Goal: Book appointment/travel/reservation

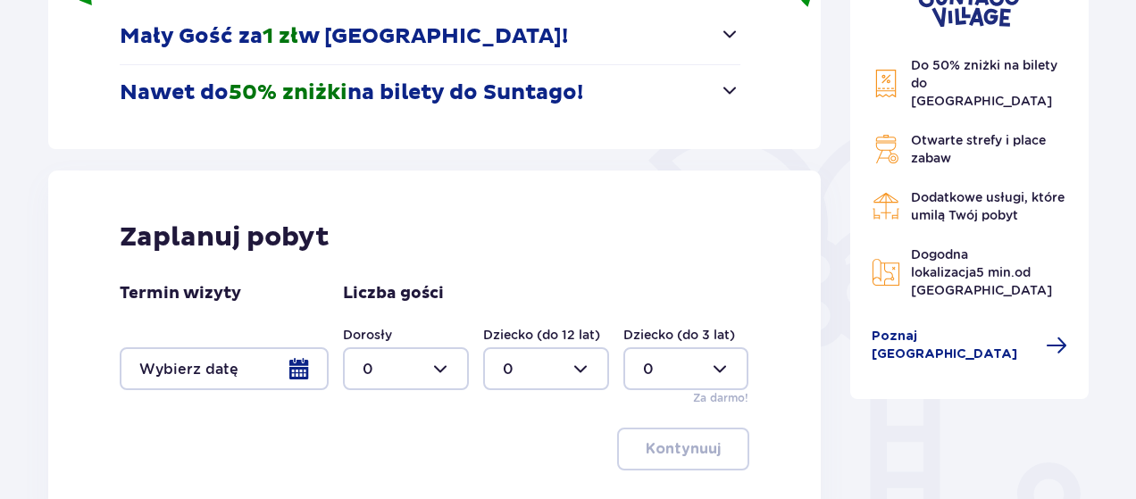
scroll to position [322, 0]
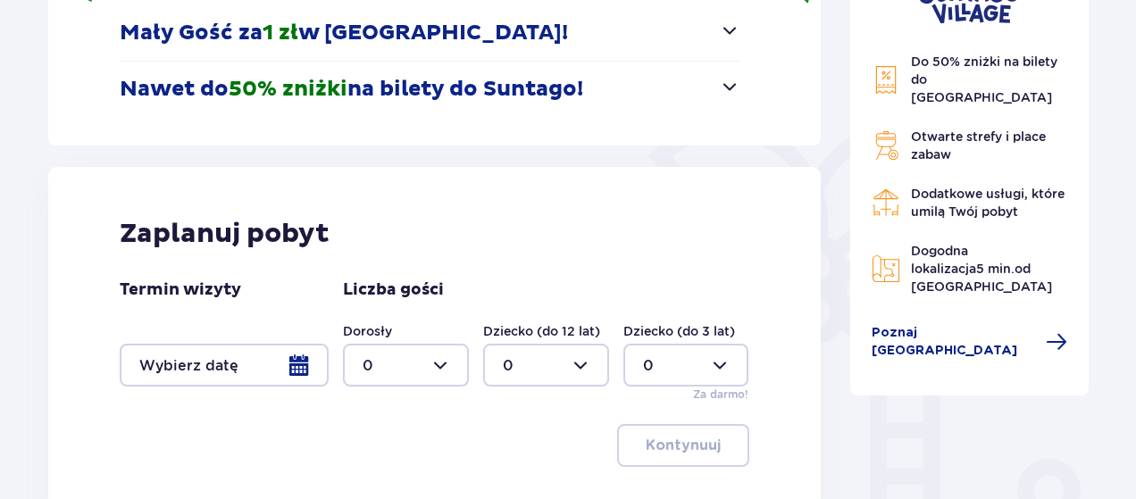
click at [298, 355] on div at bounding box center [224, 365] width 209 height 43
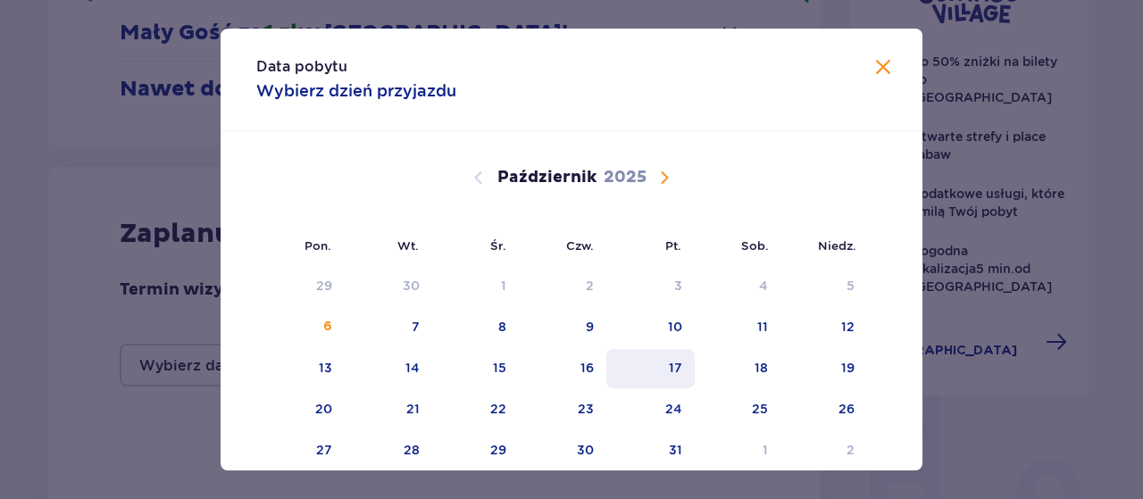
click at [669, 377] on div "17" at bounding box center [651, 368] width 88 height 39
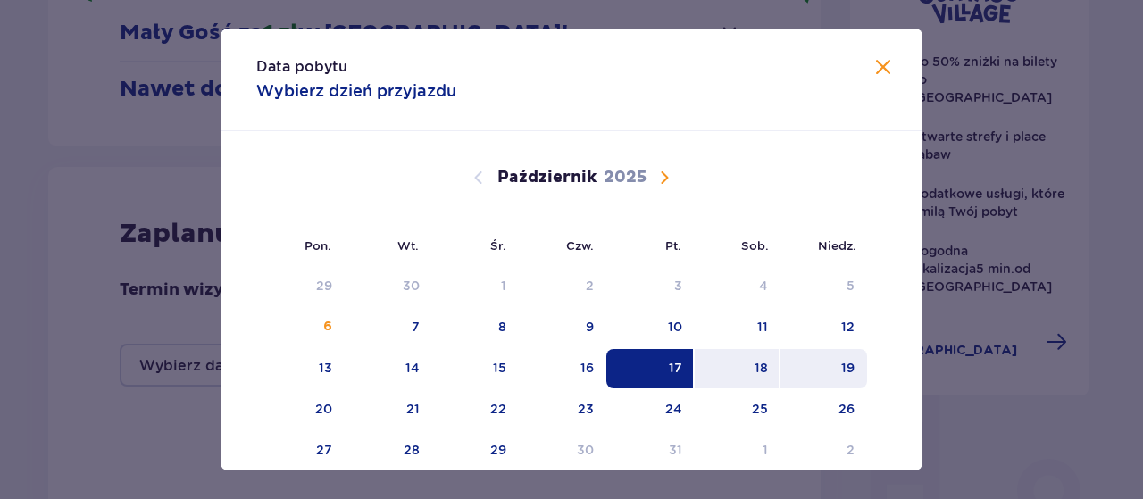
click at [858, 367] on div "19" at bounding box center [824, 368] width 87 height 39
type input "[DATE] - [DATE]"
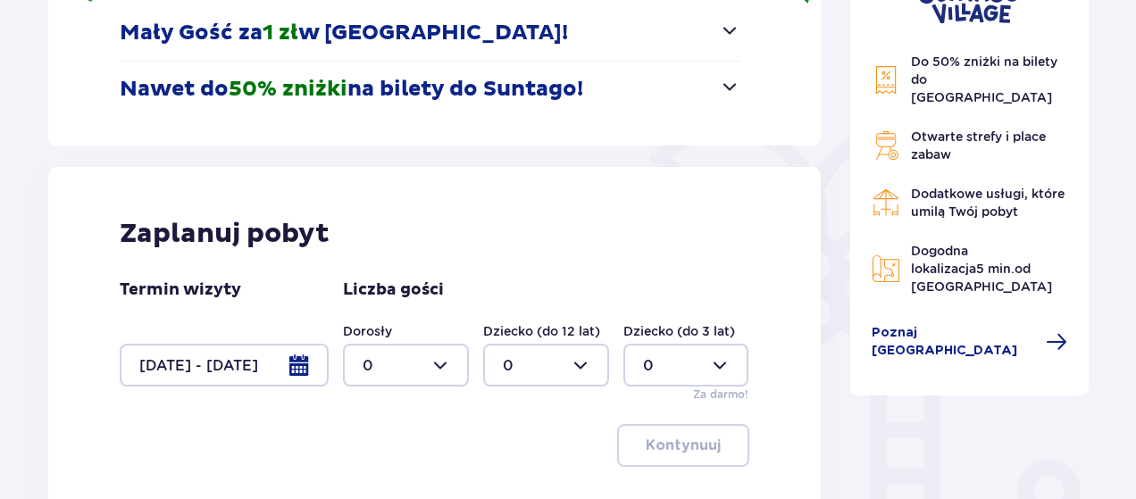
click at [425, 359] on div at bounding box center [406, 365] width 126 height 43
click at [388, 265] on div "2" at bounding box center [406, 265] width 87 height 20
type input "2"
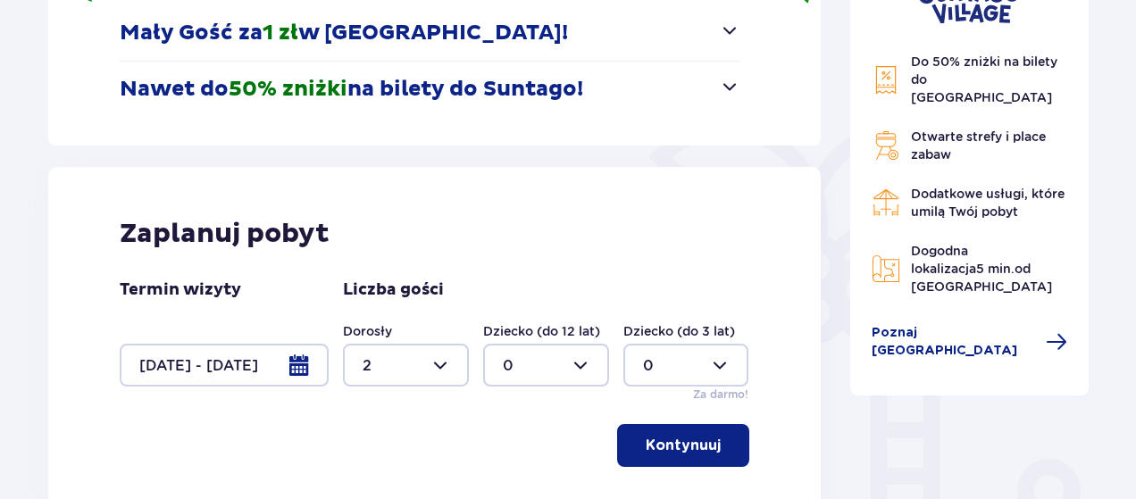
click at [571, 349] on div at bounding box center [546, 365] width 126 height 43
click at [729, 358] on div at bounding box center [687, 365] width 126 height 43
click at [653, 229] on div "1" at bounding box center [686, 228] width 87 height 20
type input "1"
click at [700, 448] on p "Kontynuuj" at bounding box center [683, 446] width 75 height 20
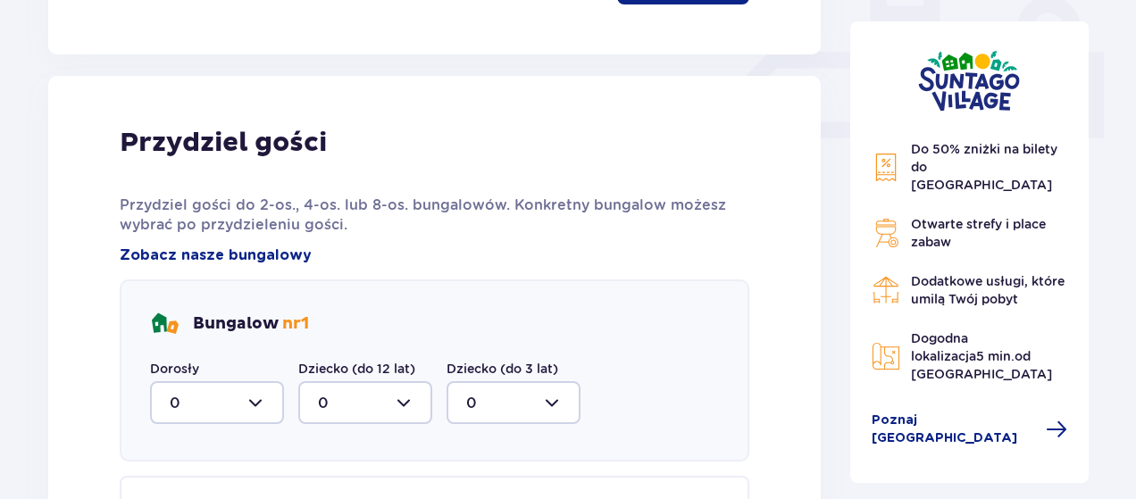
scroll to position [838, 0]
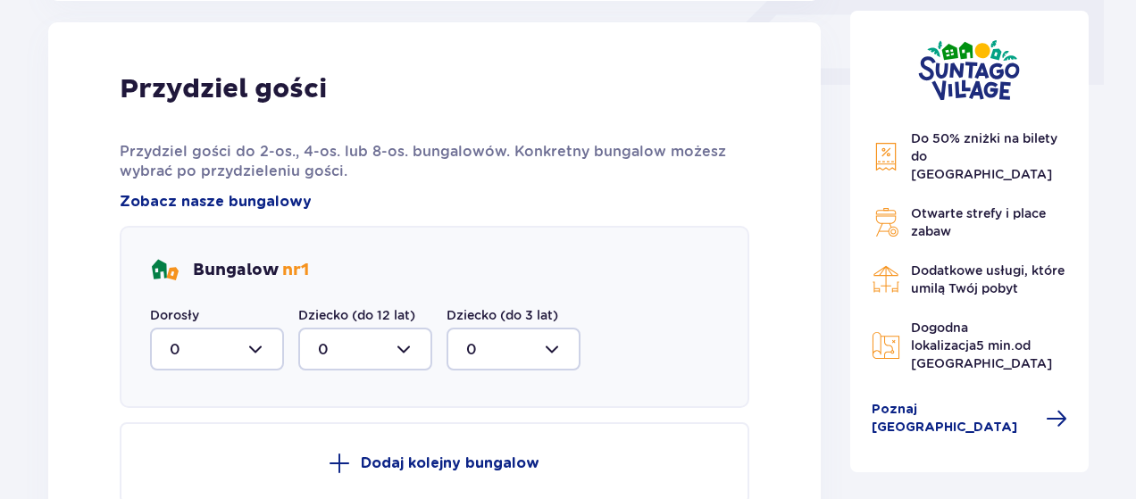
click at [255, 351] on div at bounding box center [217, 349] width 134 height 43
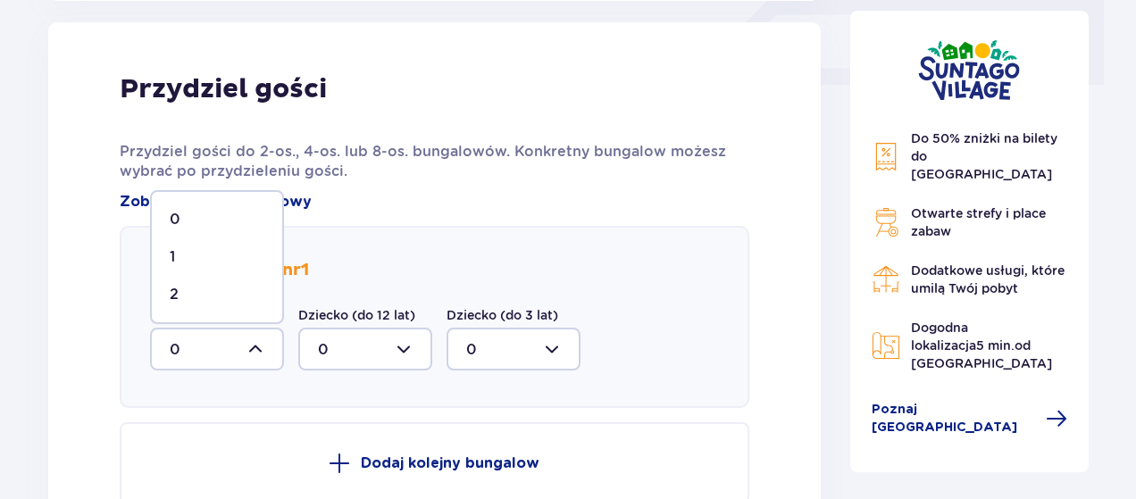
click at [192, 302] on div "2" at bounding box center [217, 295] width 95 height 20
type input "2"
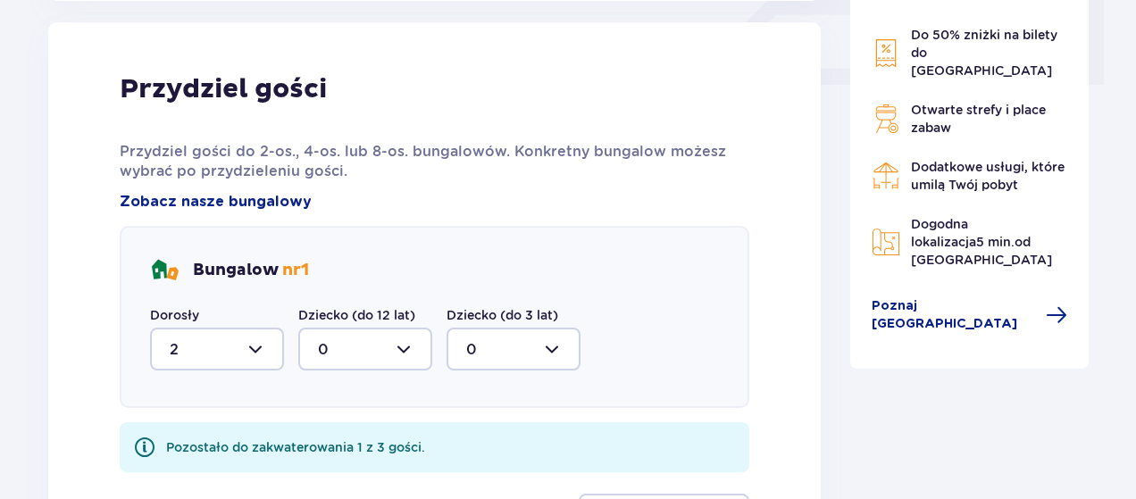
click at [559, 355] on div at bounding box center [514, 349] width 134 height 43
click at [486, 435] on div "1" at bounding box center [513, 441] width 95 height 20
type input "1"
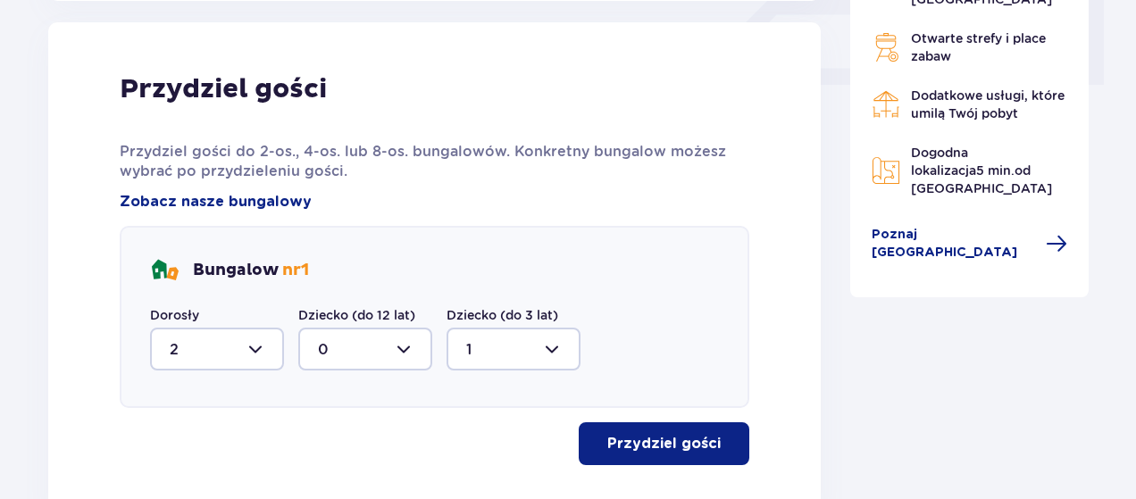
click at [663, 456] on button "Przydziel gości" at bounding box center [664, 444] width 171 height 43
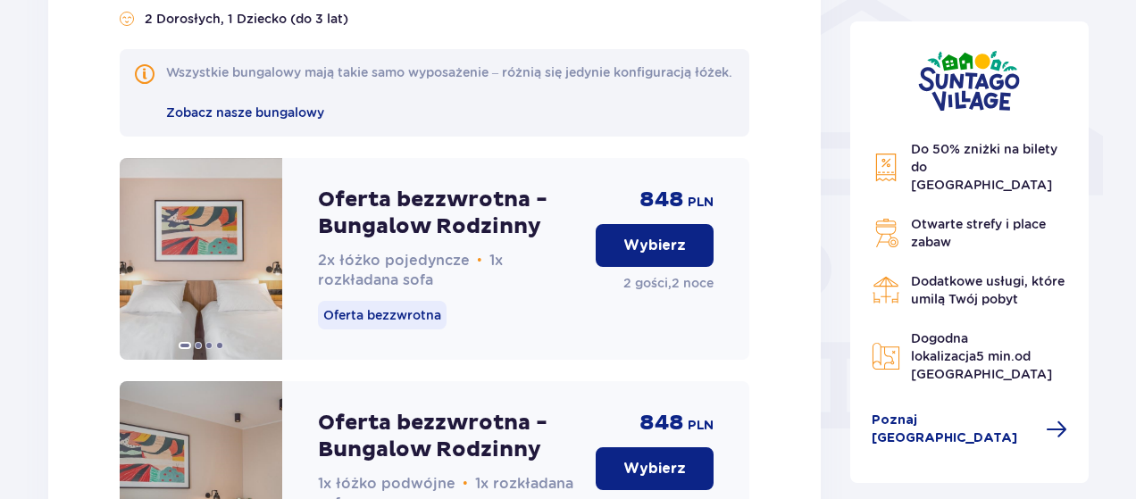
scroll to position [1424, 0]
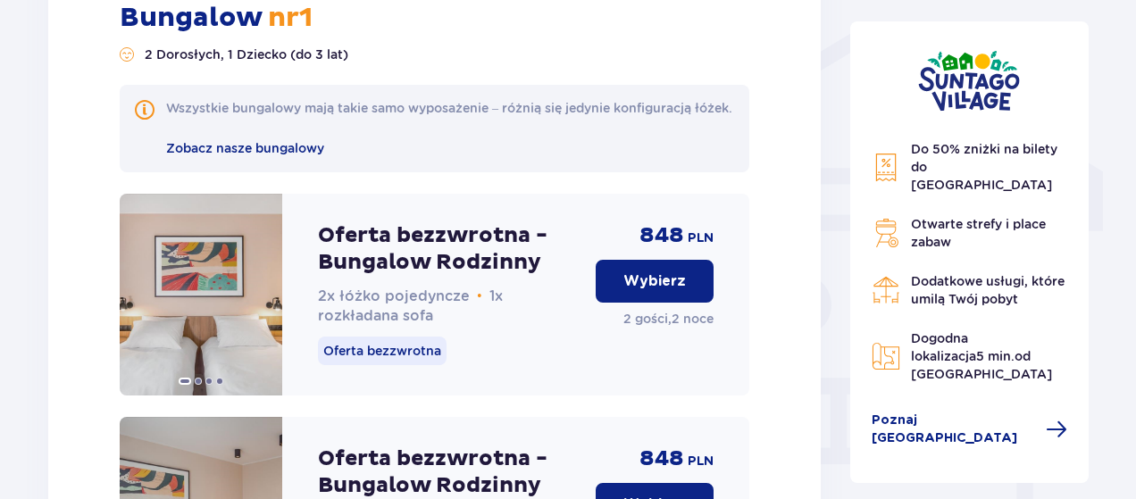
click at [666, 291] on p "Wybierz" at bounding box center [655, 282] width 63 height 20
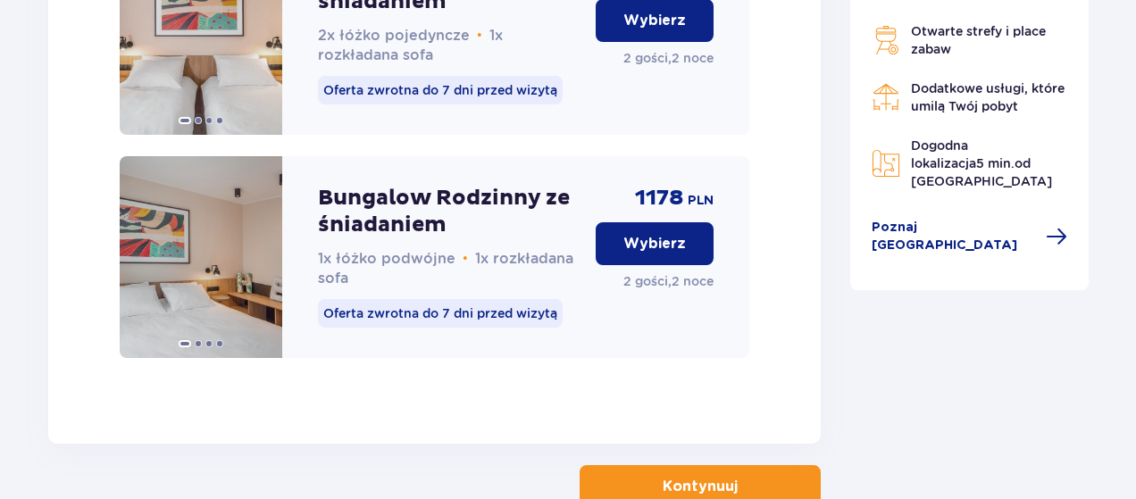
scroll to position [3167, 0]
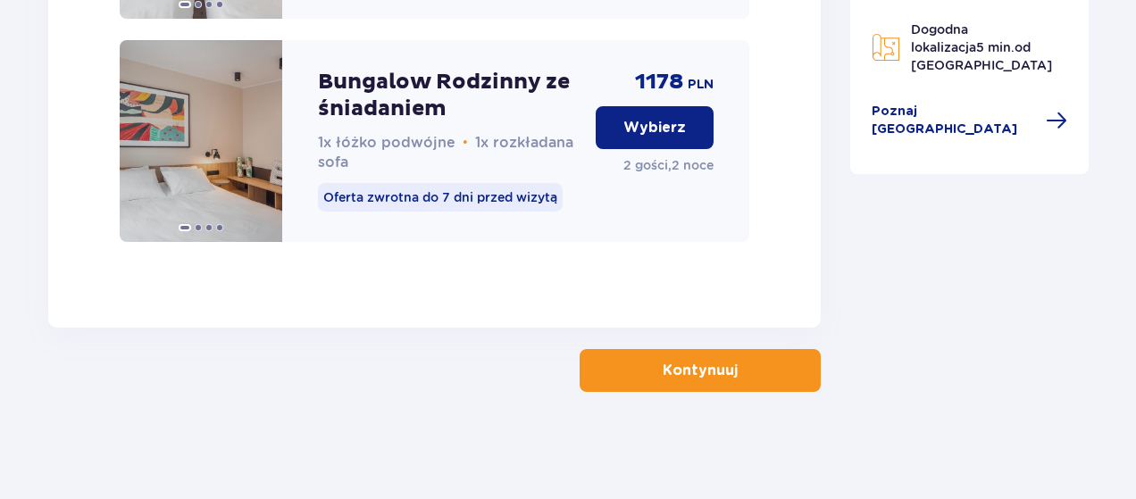
click at [744, 367] on span "button" at bounding box center [741, 370] width 21 height 21
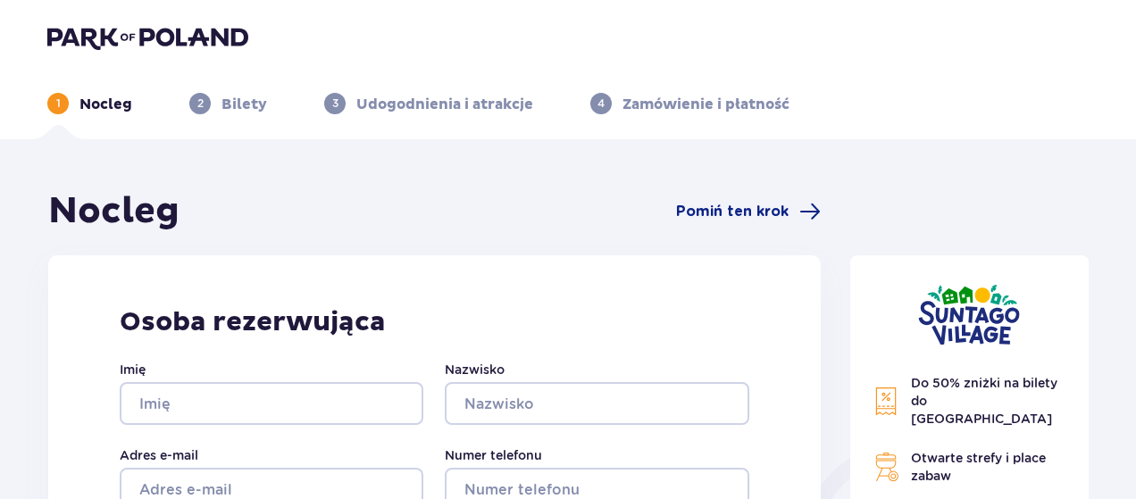
scroll to position [227, 0]
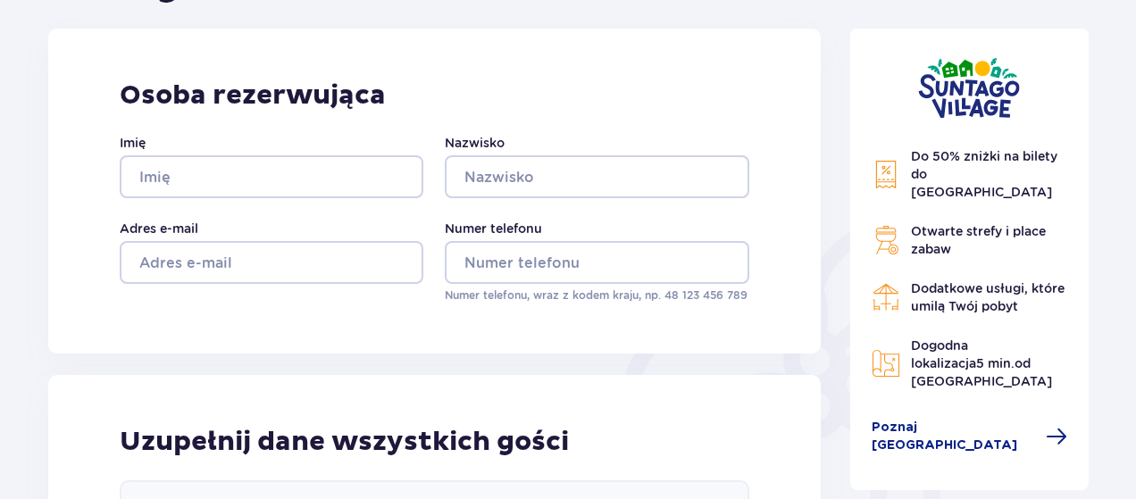
drag, startPoint x: 1129, startPoint y: 142, endPoint x: 1129, endPoint y: 156, distance: 14.3
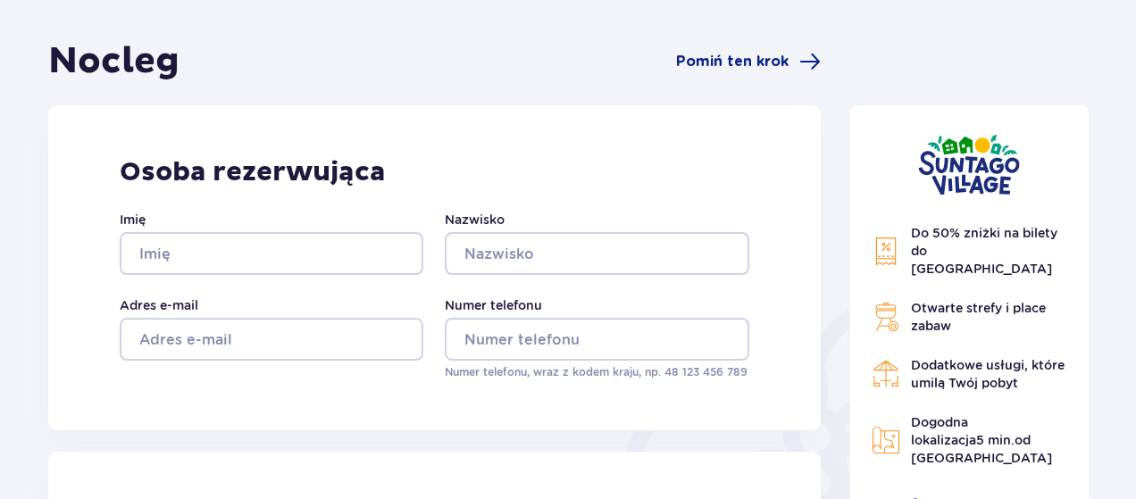
scroll to position [145, 0]
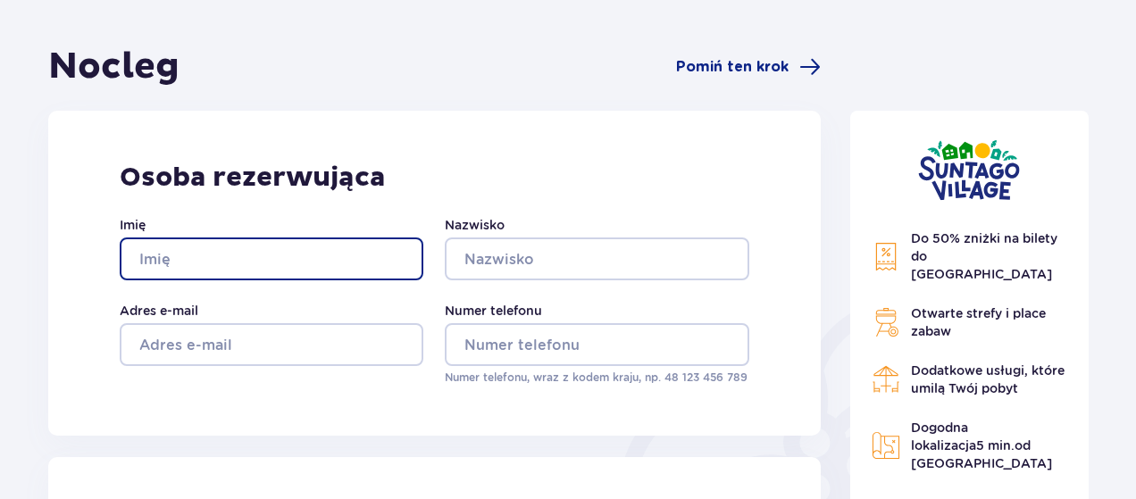
click at [211, 264] on input "Imię" at bounding box center [272, 259] width 304 height 43
type input "a"
type input "Anastasiia"
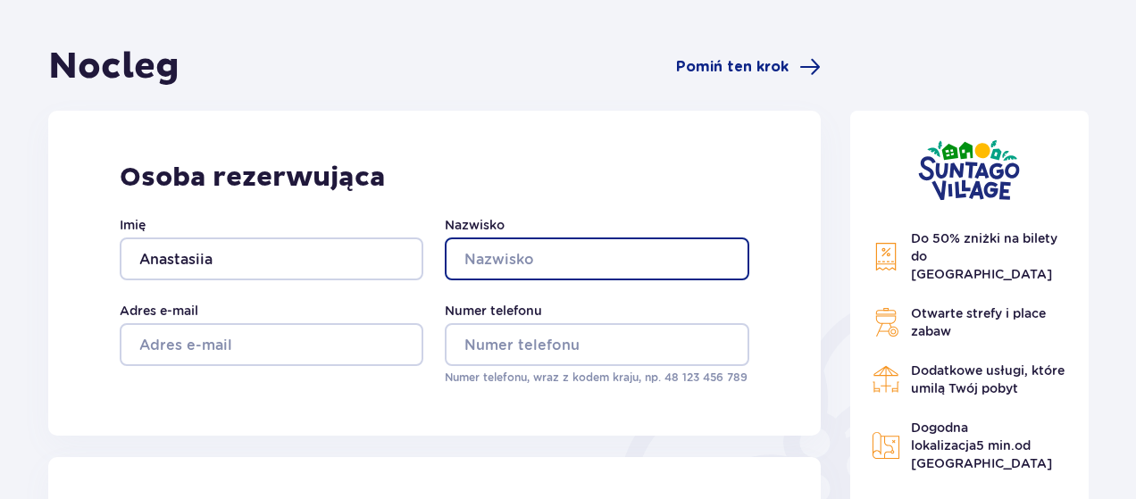
click at [497, 247] on input "Nazwisko" at bounding box center [597, 259] width 304 height 43
type input "Soloviova"
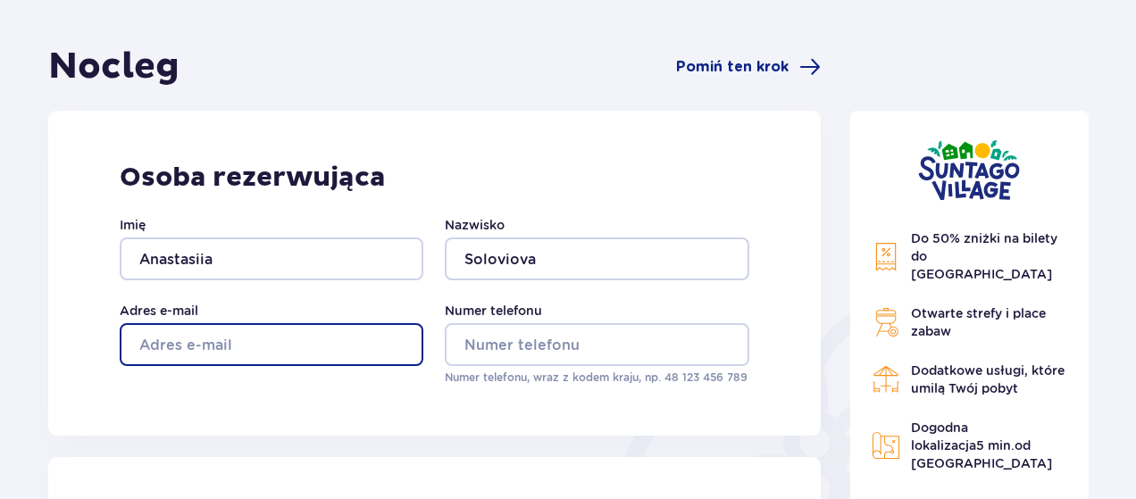
click at [280, 355] on input "Adres e-mail" at bounding box center [272, 344] width 304 height 43
type input "[EMAIL_ADDRESS][DOMAIN_NAME]"
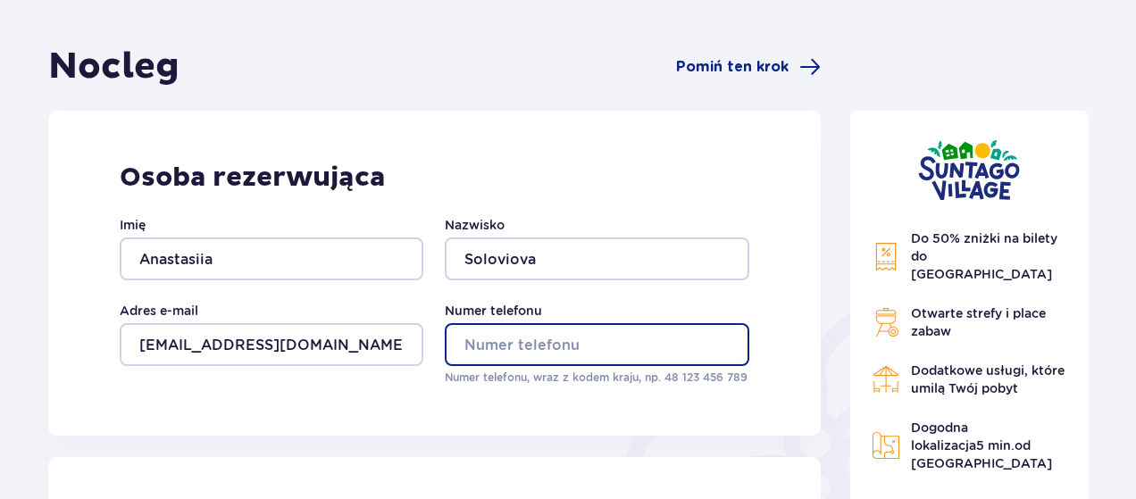
type input "691882651"
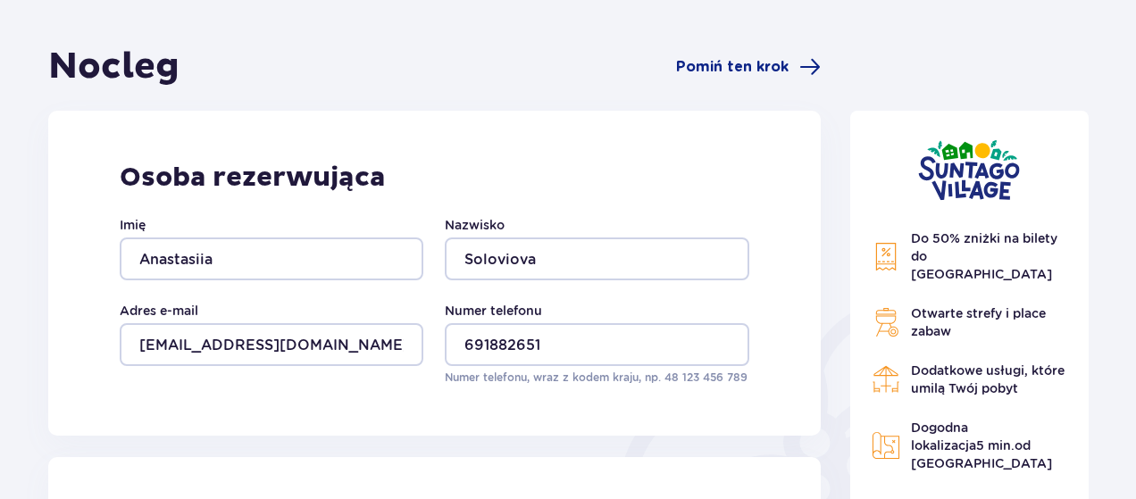
click at [1136, 156] on html "1 Nocleg 2 Bilety 3 Udogodnienia i atrakcje 4 Zamówienie i płatność Nocleg Pomi…" at bounding box center [568, 104] width 1136 height 499
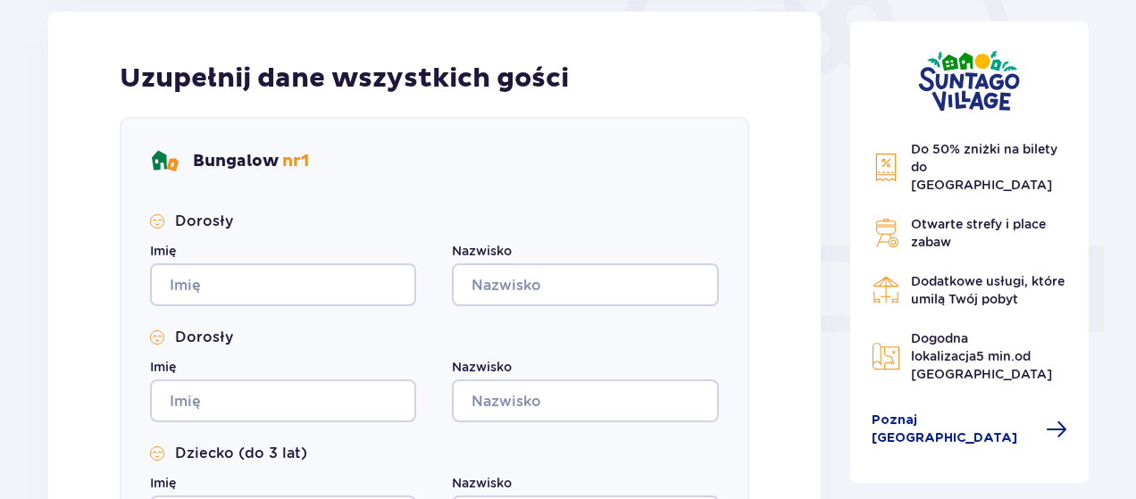
scroll to position [663, 0]
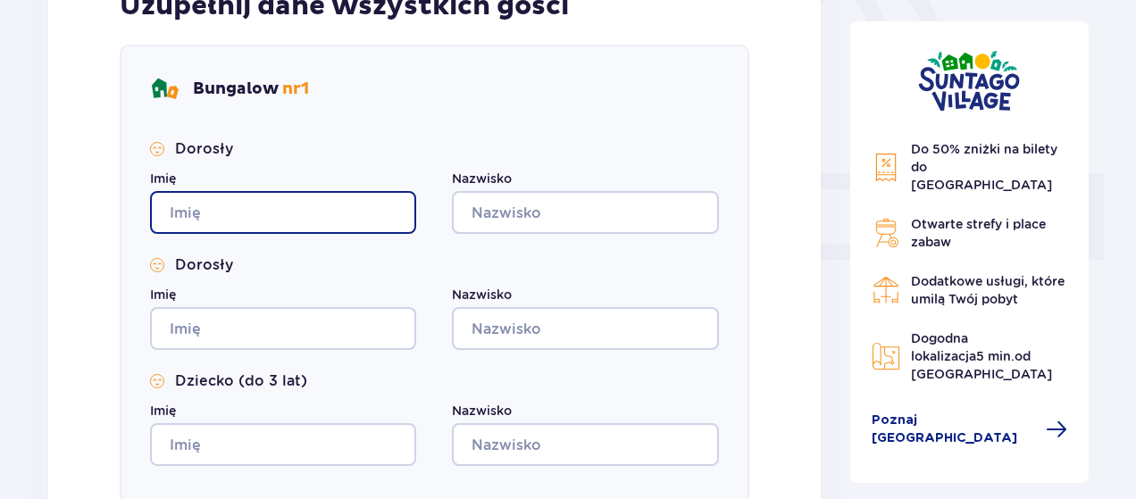
click at [330, 206] on input "Imię" at bounding box center [283, 212] width 266 height 43
type input "Anastasiia"
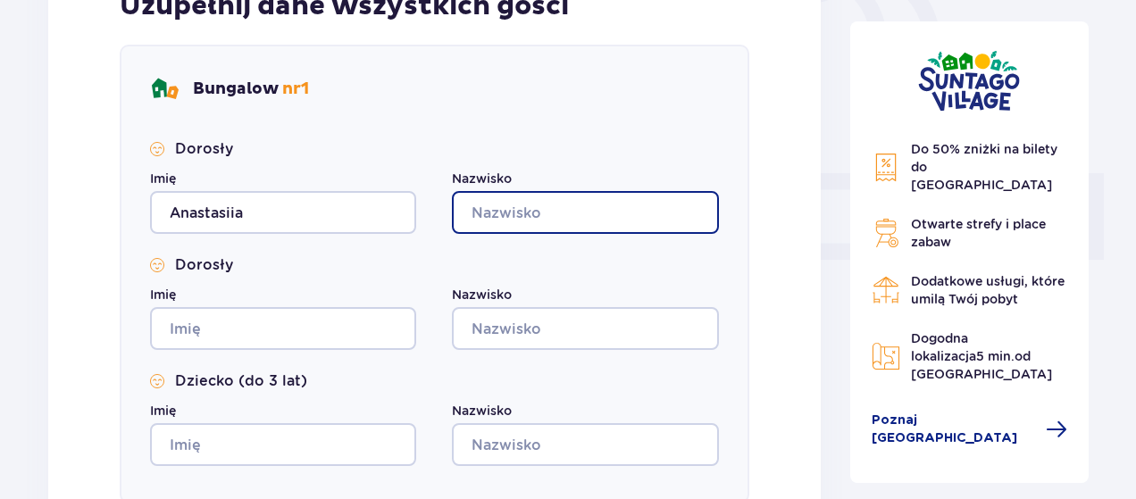
type input "Soloviova"
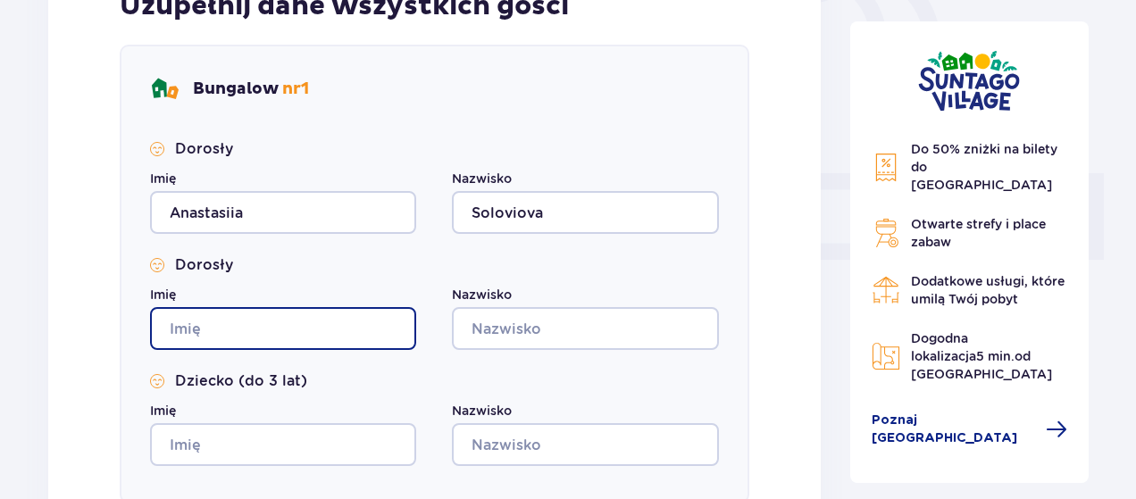
type input "Anastasiia"
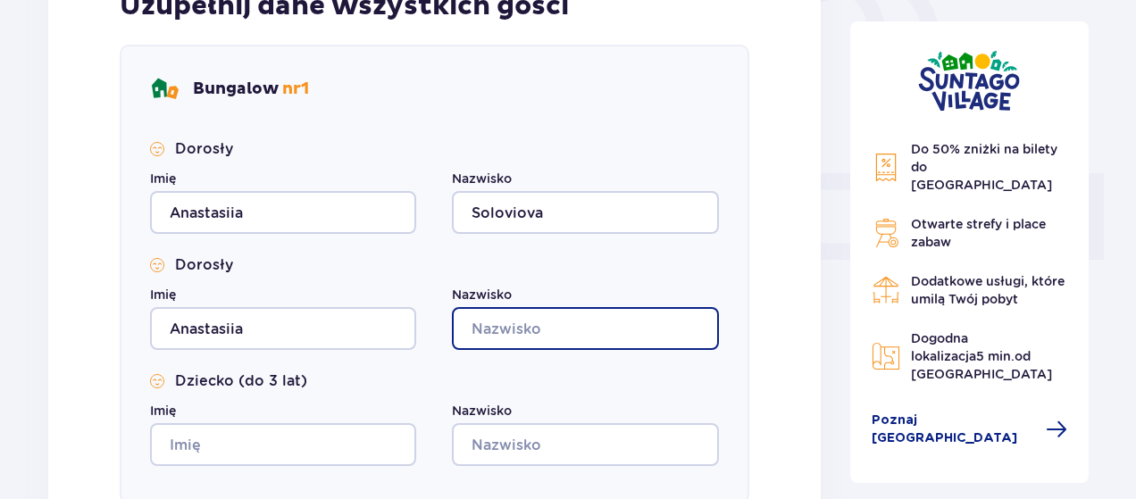
type input "Soloviova"
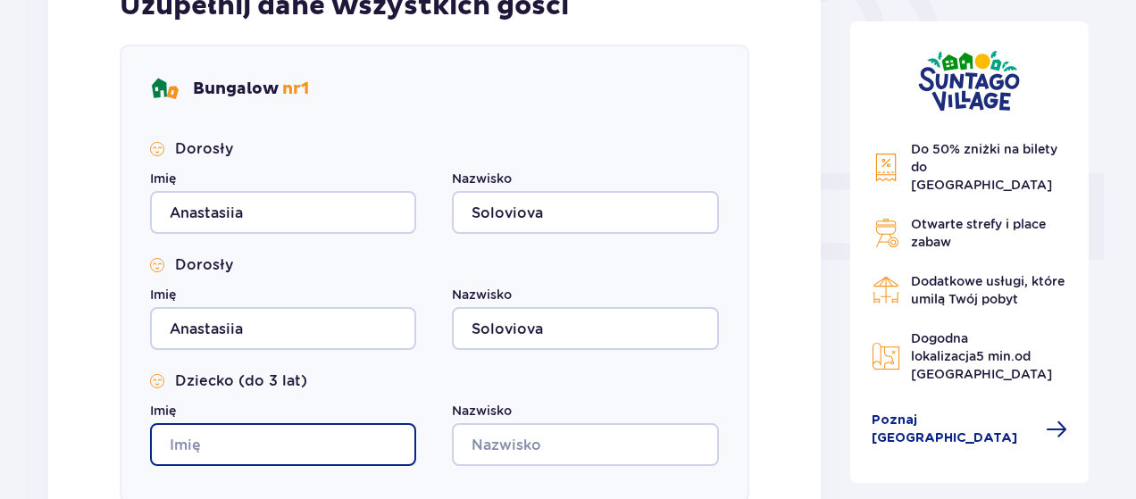
type input "Anastasiia"
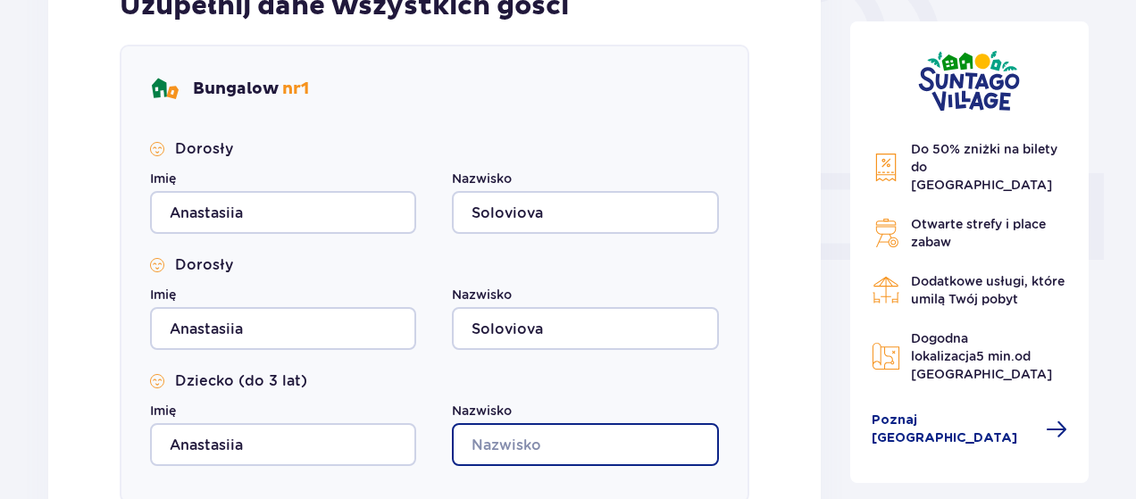
type input "Soloviova"
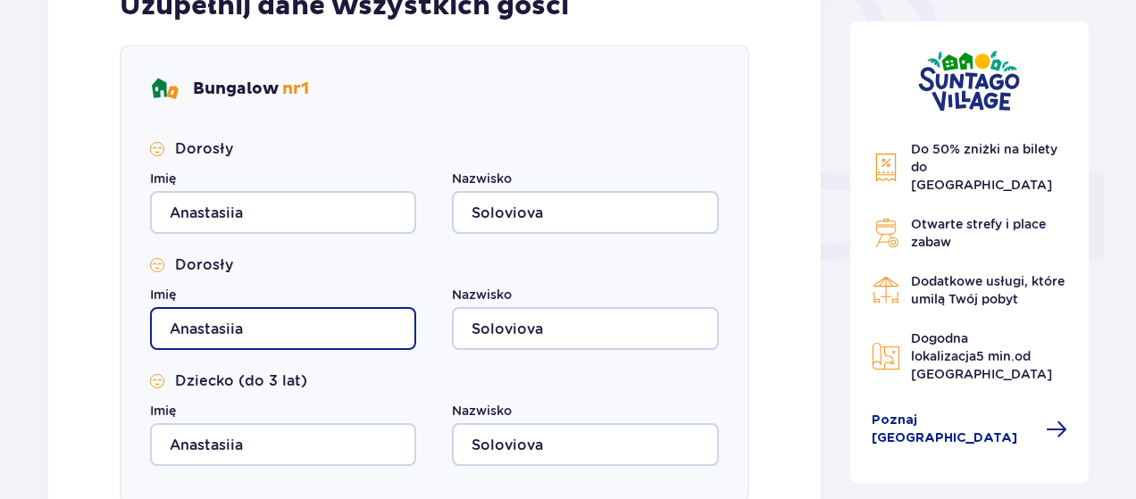
click at [308, 331] on input "Anastasiia" at bounding box center [283, 328] width 266 height 43
type input "A"
type input "[PERSON_NAME]"
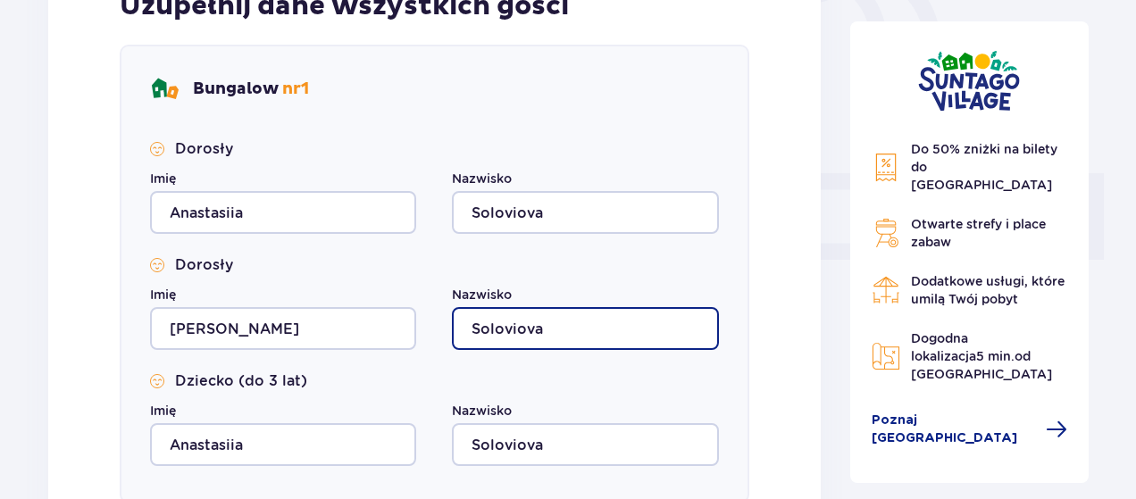
click at [606, 319] on input "Soloviova" at bounding box center [585, 328] width 266 height 43
type input "S"
type input "Kiriiak"
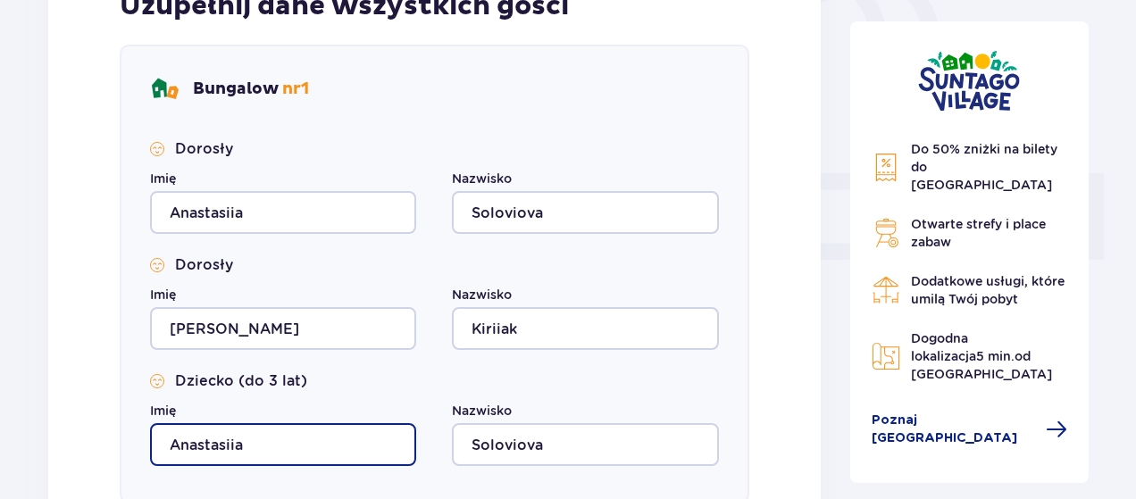
click at [296, 445] on input "Anastasiia" at bounding box center [283, 444] width 266 height 43
type input "A"
type input "[PERSON_NAME]"
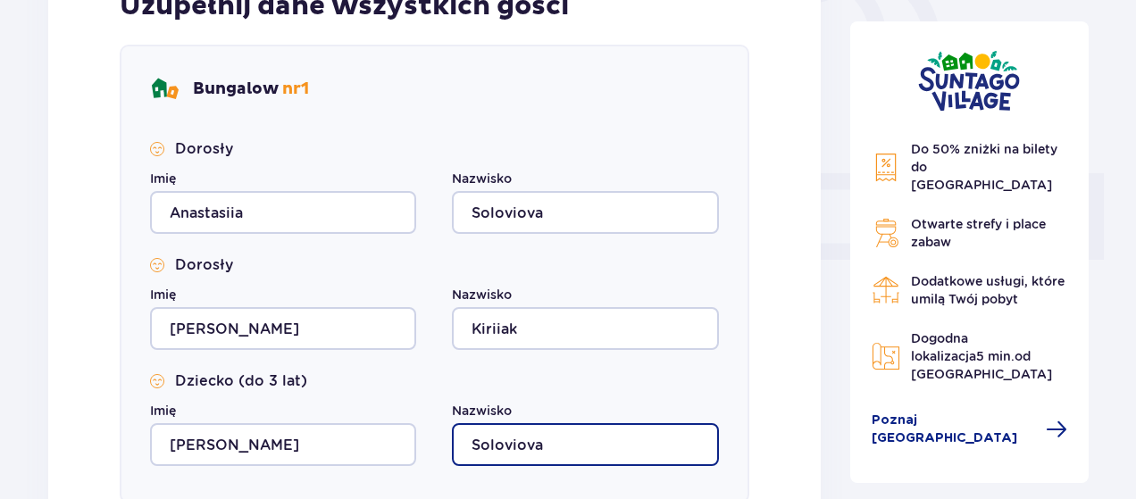
click at [563, 439] on input "Soloviova" at bounding box center [585, 444] width 266 height 43
type input "S"
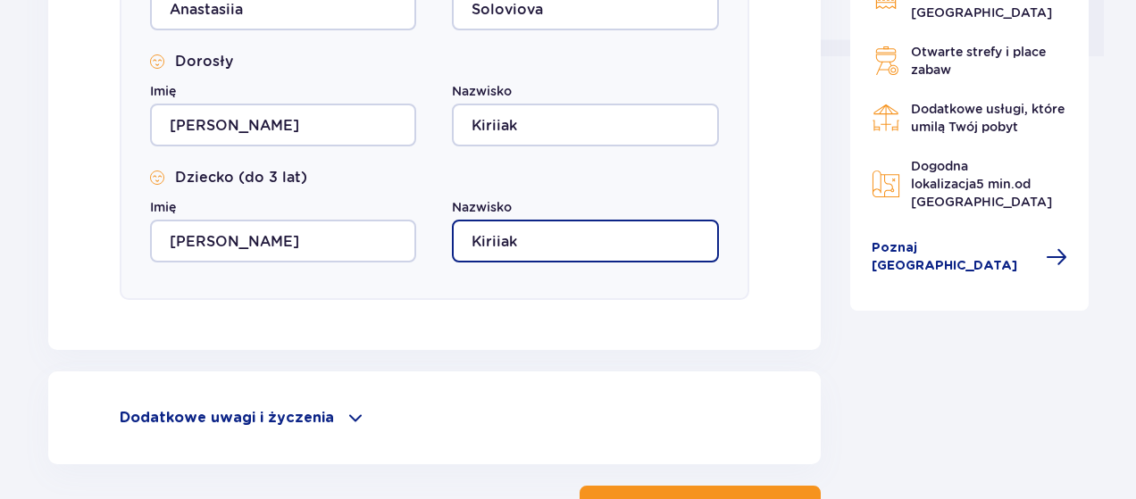
scroll to position [1002, 0]
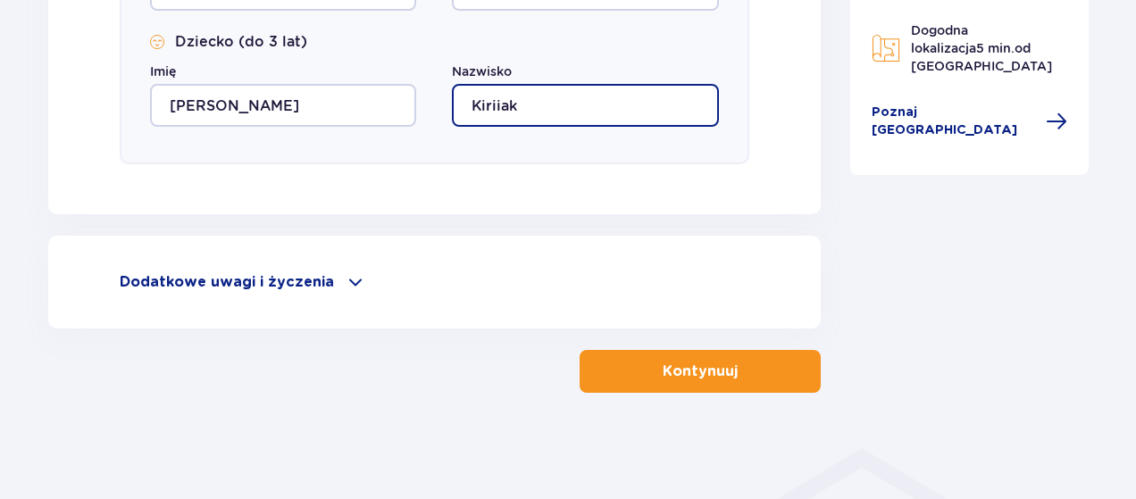
type input "Kiriiak"
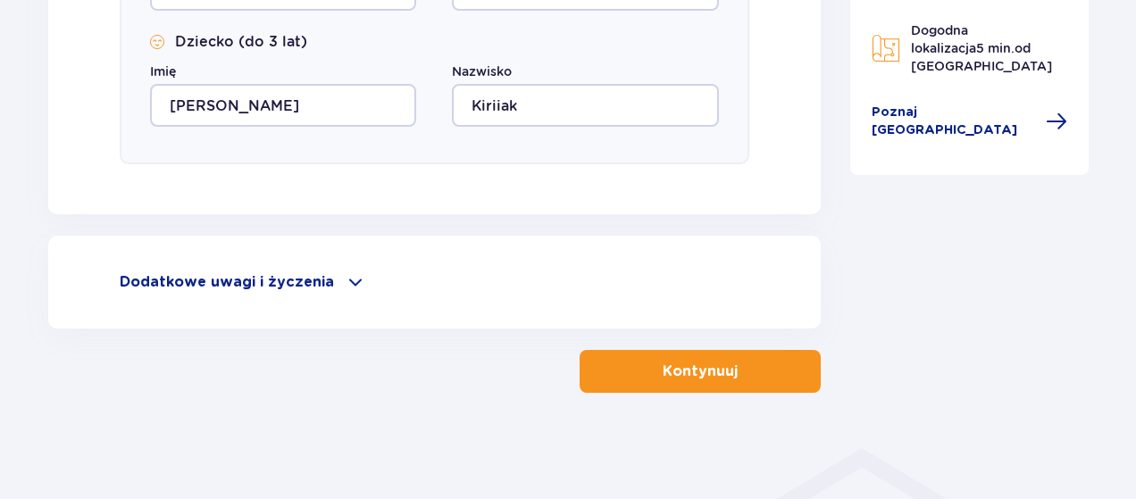
click at [674, 383] on button "Kontynuuj" at bounding box center [700, 371] width 241 height 43
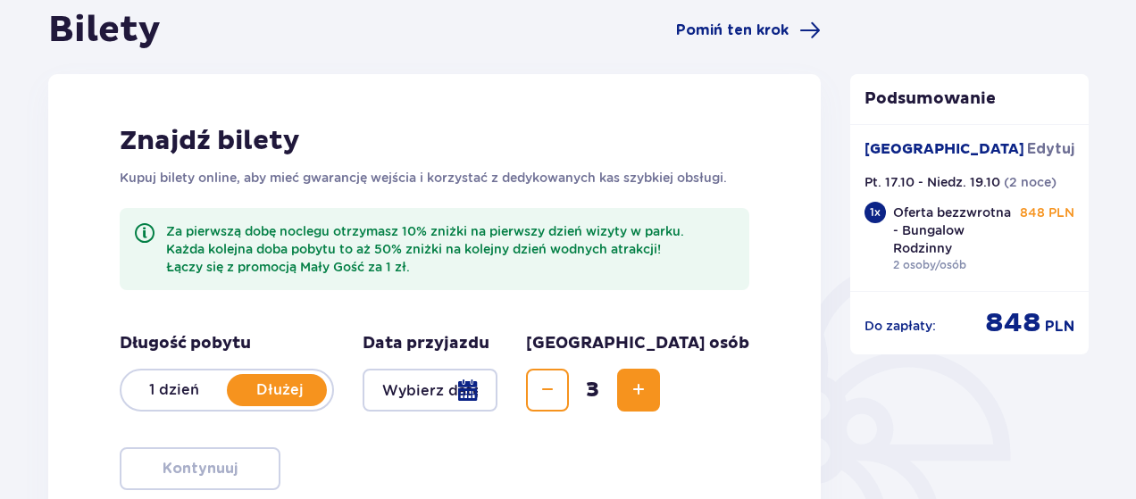
scroll to position [179, 0]
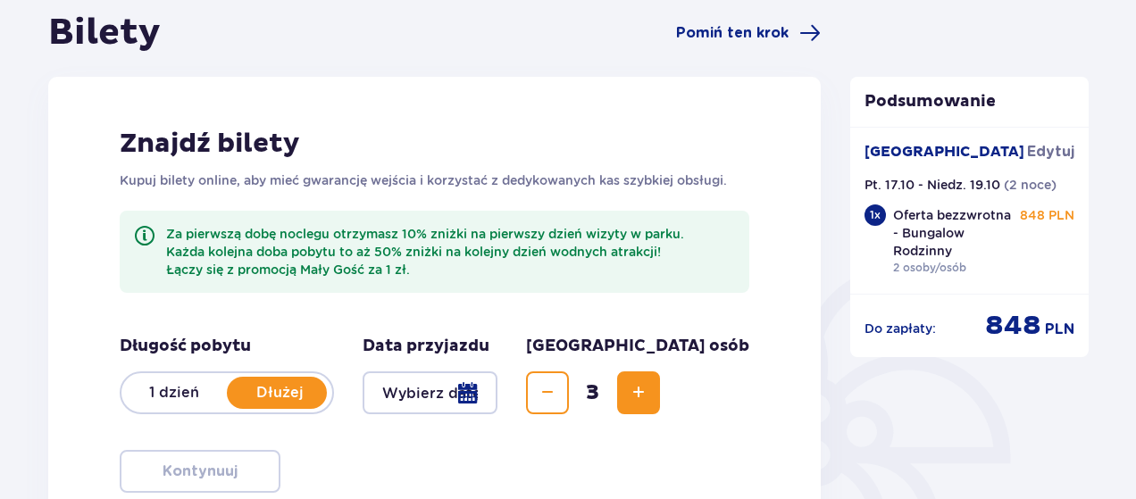
click at [275, 396] on p "Dłużej" at bounding box center [279, 393] width 105 height 20
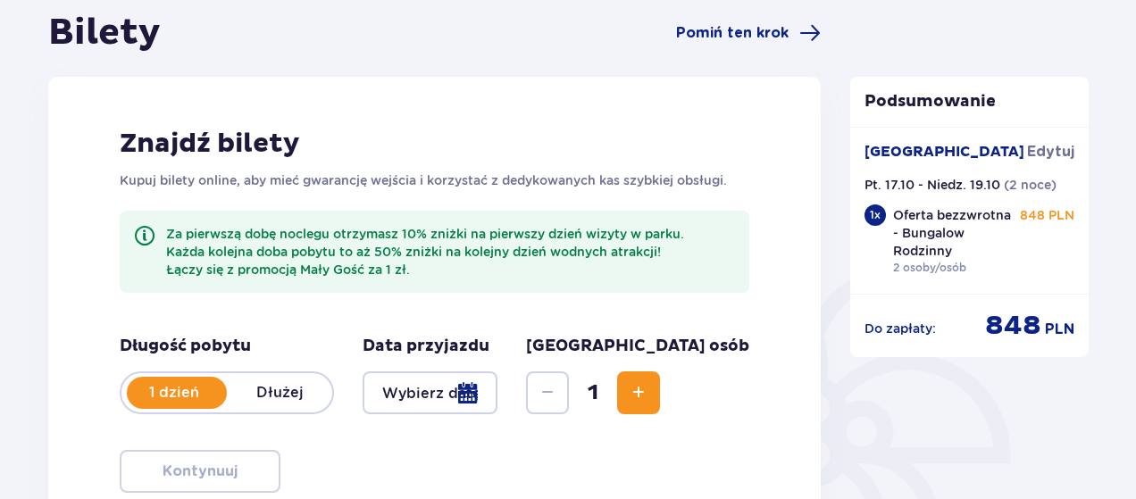
click at [285, 401] on p "Dłużej" at bounding box center [279, 393] width 105 height 20
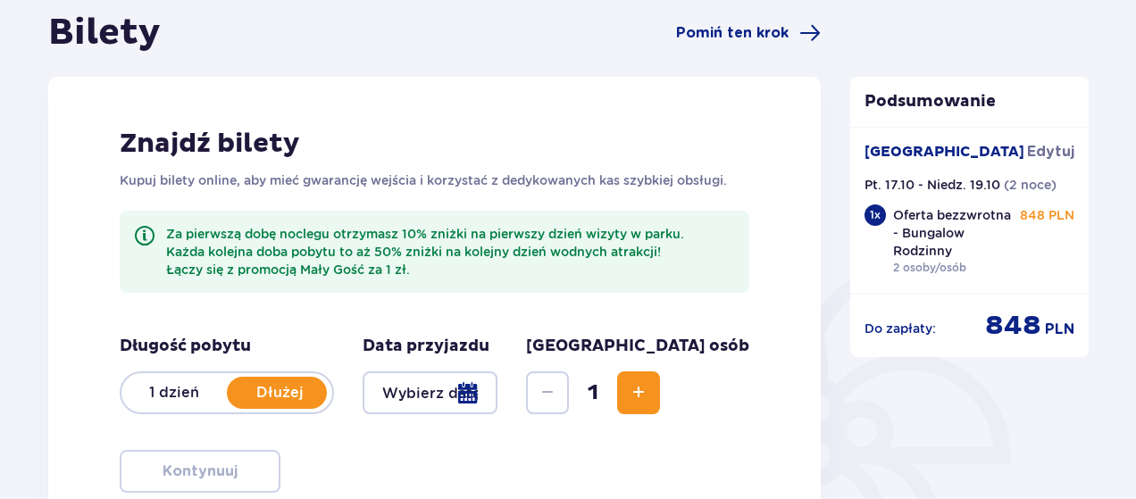
click at [498, 398] on div at bounding box center [430, 393] width 135 height 43
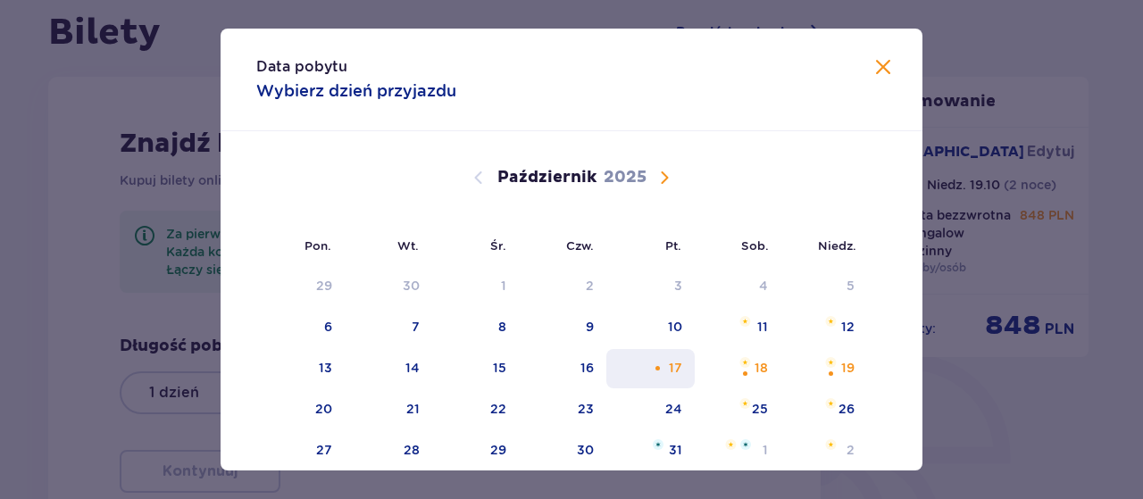
click at [674, 371] on div "17" at bounding box center [675, 368] width 13 height 18
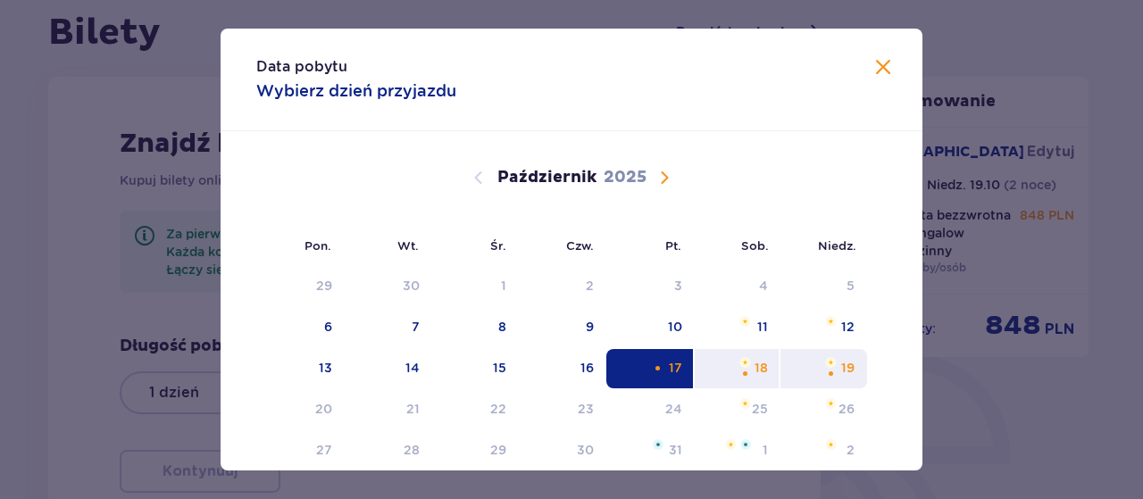
click at [844, 373] on div "19" at bounding box center [847, 368] width 13 height 18
click at [825, 363] on img at bounding box center [831, 362] width 12 height 11
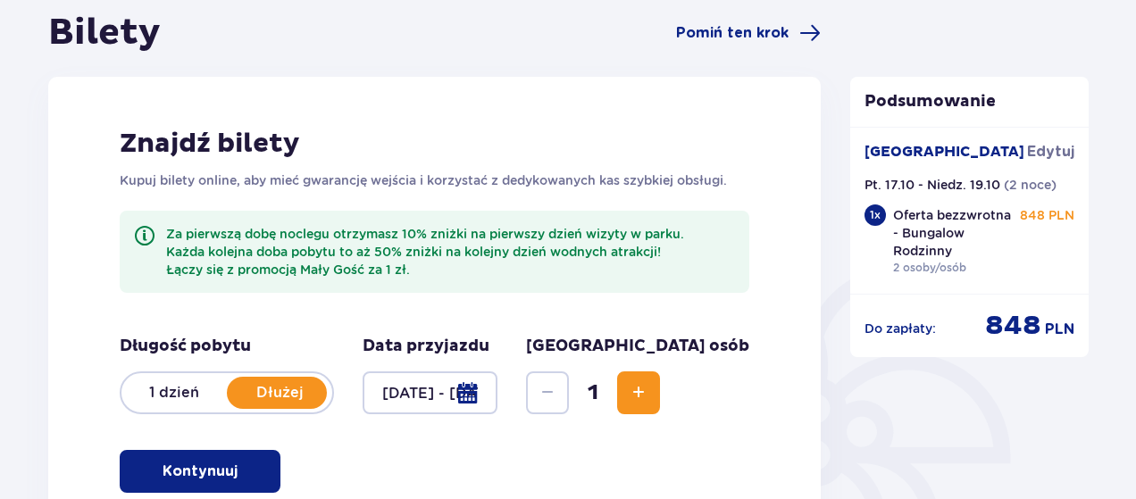
click at [498, 406] on div at bounding box center [430, 393] width 135 height 43
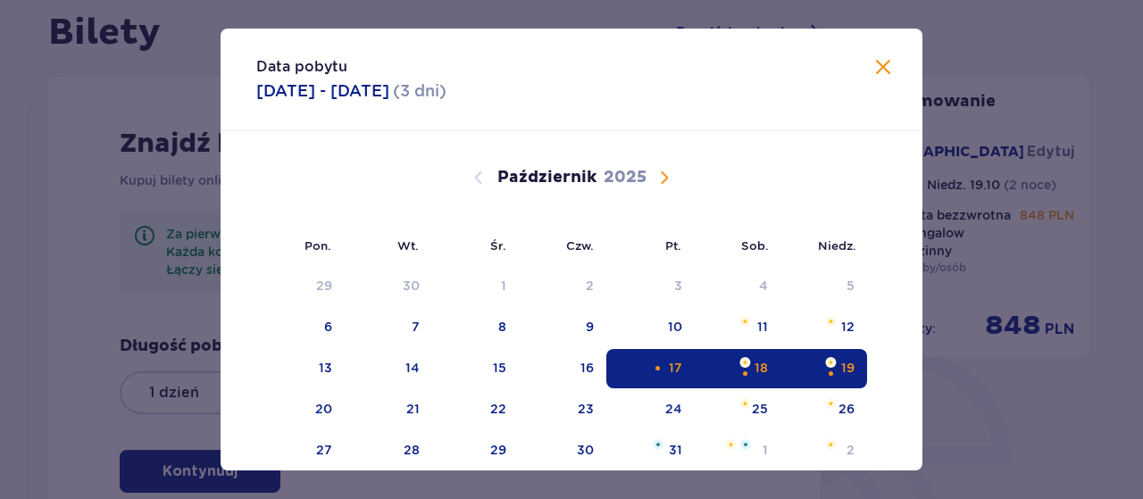
click at [669, 371] on div "17" at bounding box center [675, 368] width 13 height 18
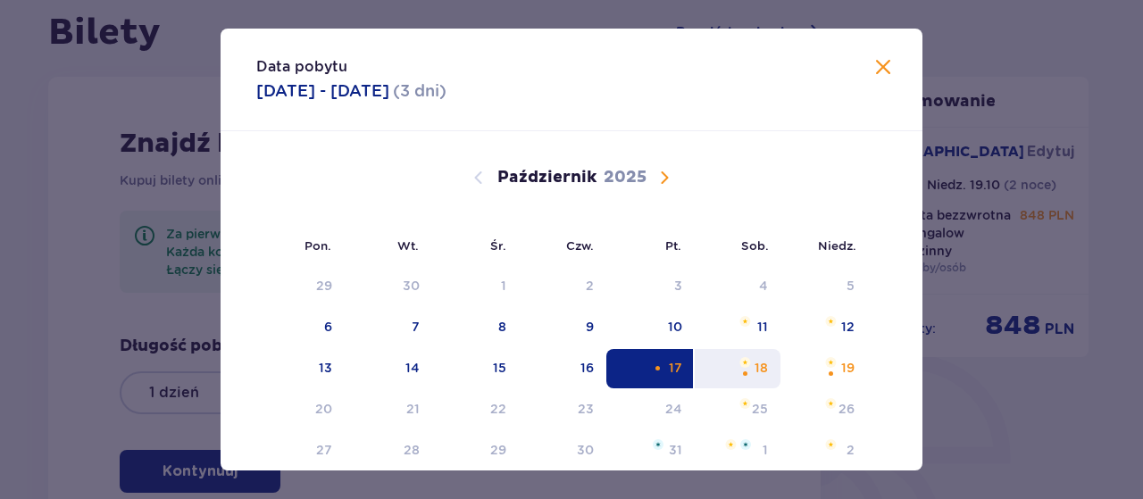
click at [759, 372] on div "18" at bounding box center [761, 368] width 13 height 18
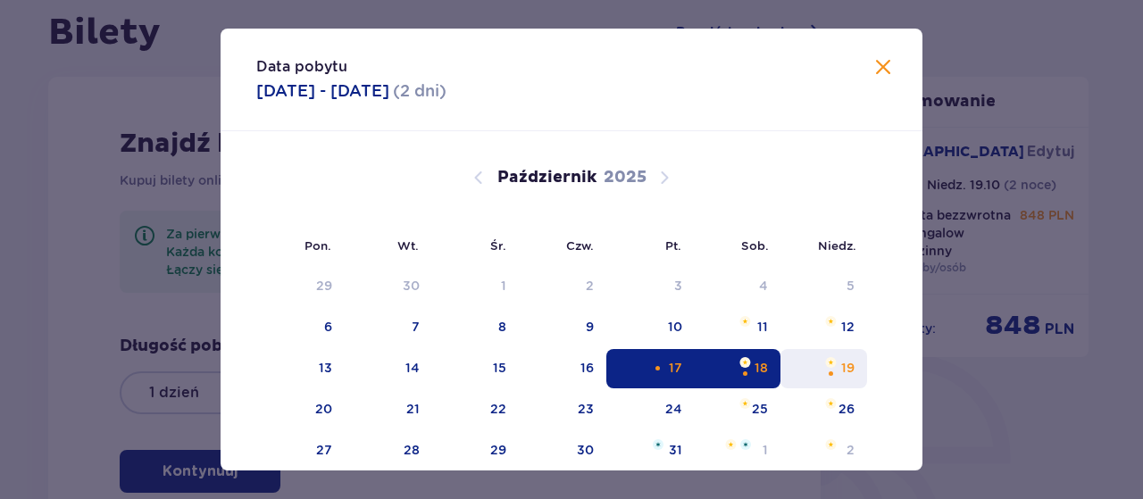
click at [849, 372] on div "Podsumowanie [GEOGRAPHIC_DATA] [GEOGRAPHIC_DATA] Pt. 17.10 - Niedz. 19.10 ( 2 n…" at bounding box center [970, 309] width 268 height 597
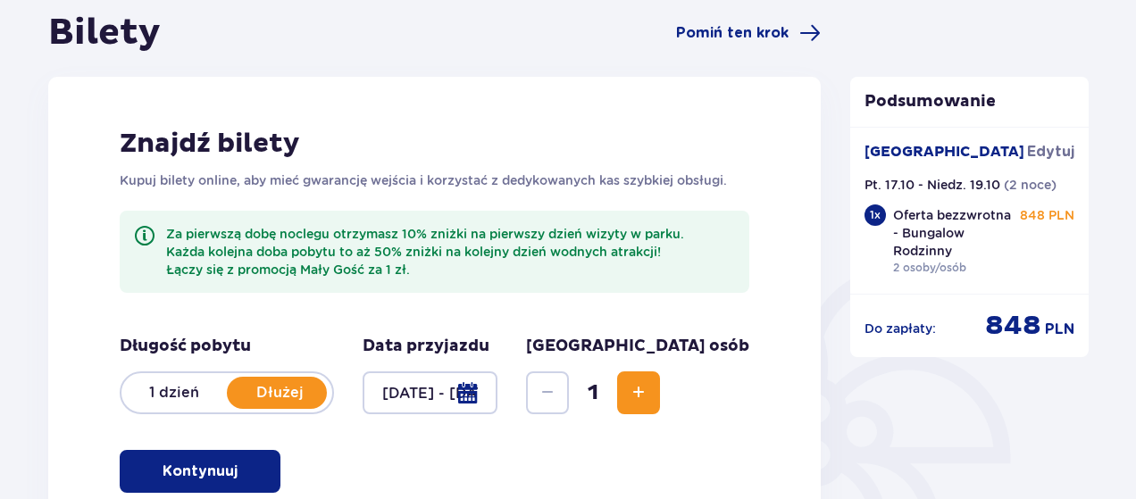
click at [498, 406] on div at bounding box center [430, 393] width 135 height 43
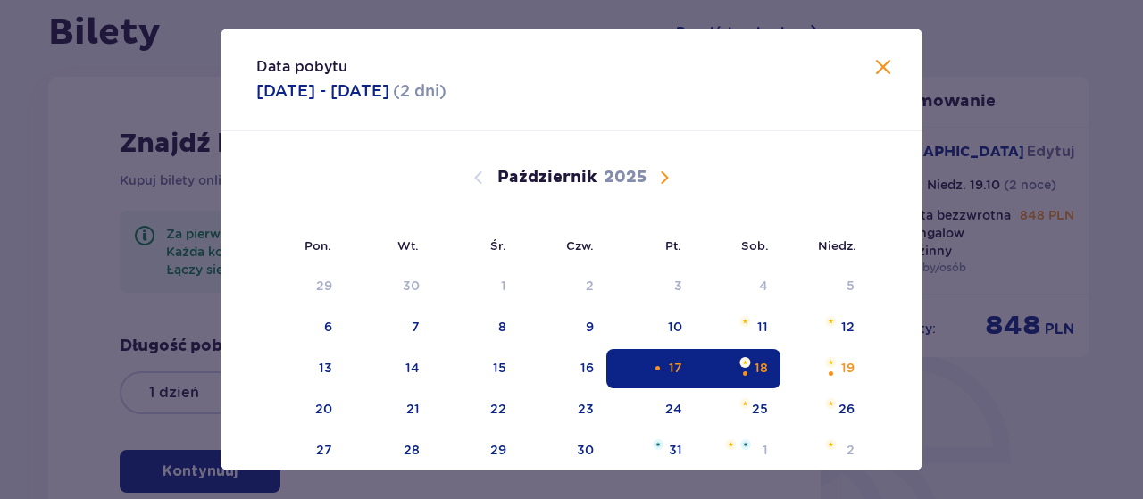
click at [674, 371] on div "17" at bounding box center [675, 368] width 13 height 18
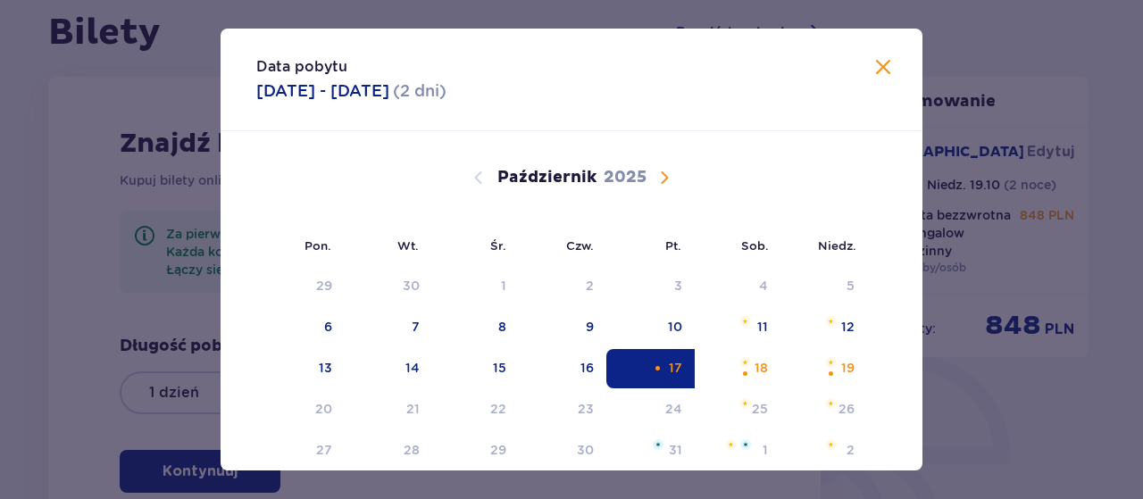
click at [674, 371] on div "17" at bounding box center [675, 368] width 13 height 18
type input "[DATE]"
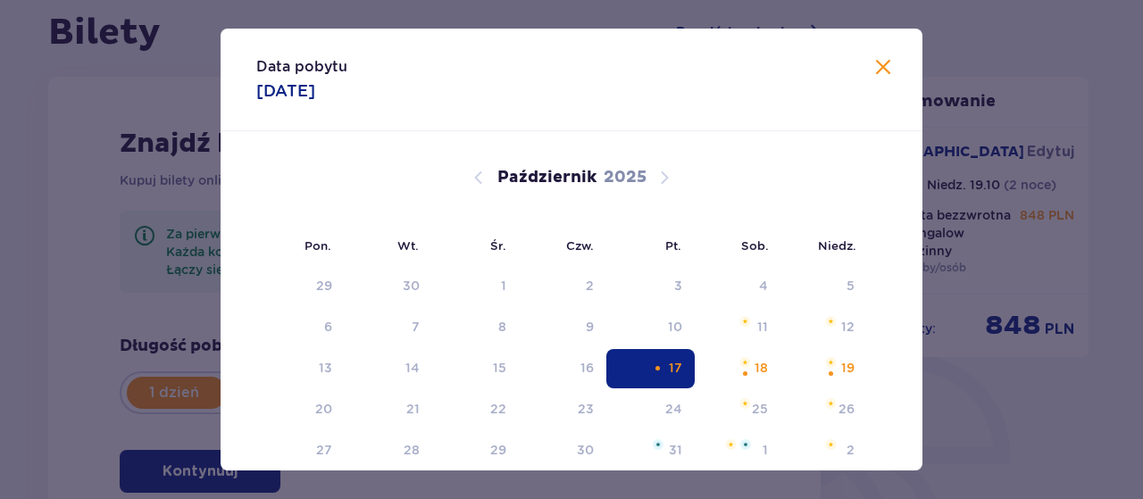
click at [657, 374] on div "1" at bounding box center [593, 393] width 134 height 43
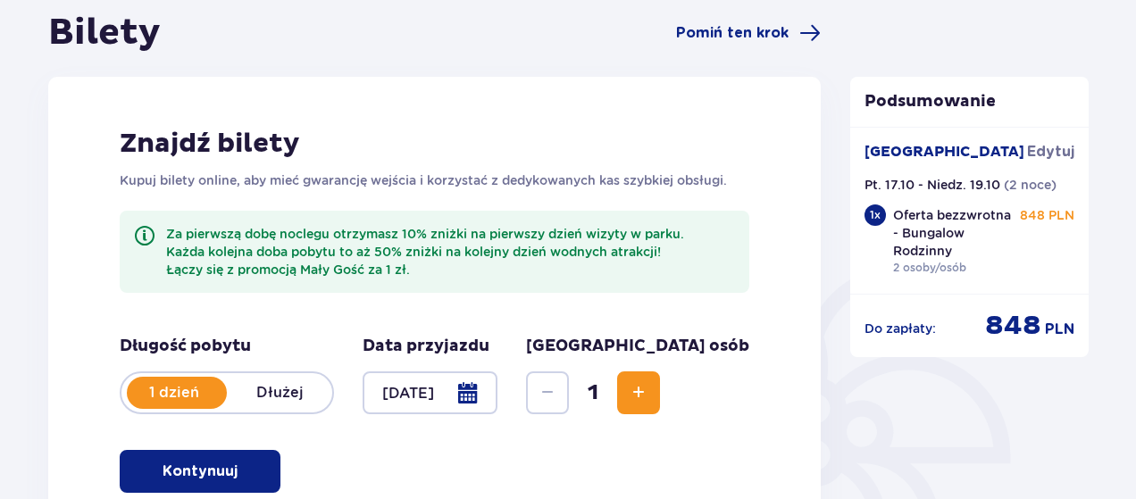
click at [498, 388] on div at bounding box center [430, 393] width 135 height 43
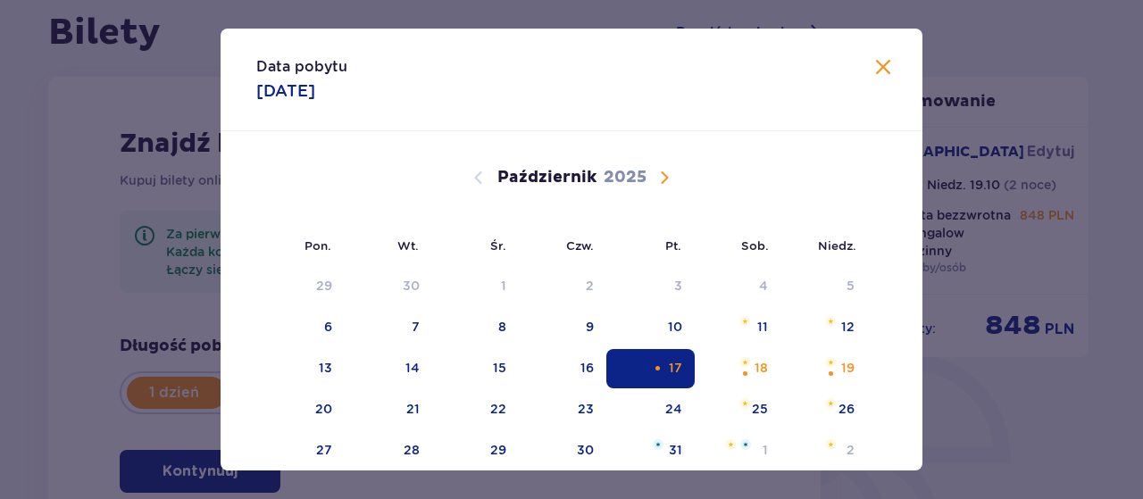
click at [874, 63] on span "Zamknij" at bounding box center [883, 67] width 21 height 21
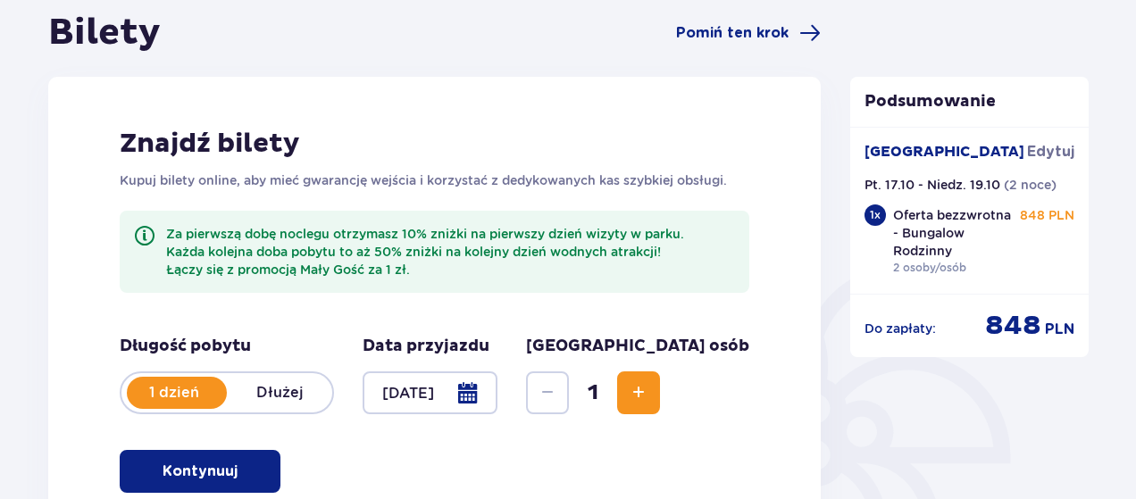
click at [249, 389] on p "Dłużej" at bounding box center [279, 393] width 105 height 20
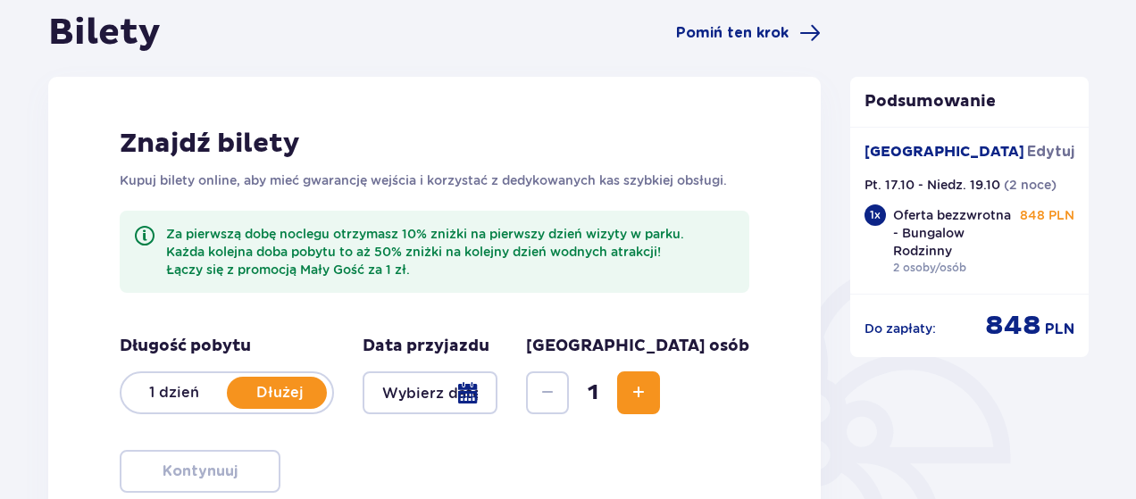
click at [498, 386] on div at bounding box center [430, 393] width 135 height 43
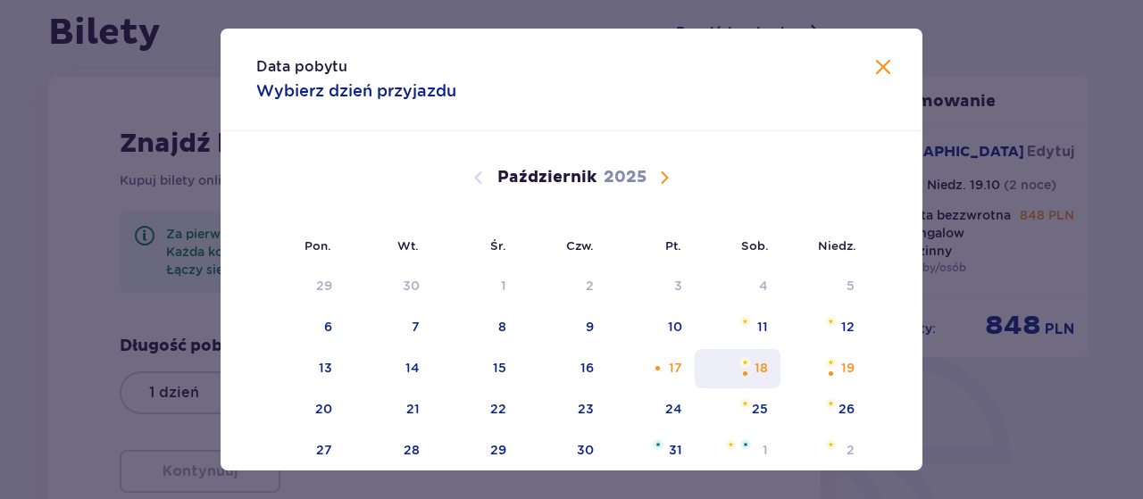
click at [759, 380] on div "18" at bounding box center [738, 368] width 87 height 39
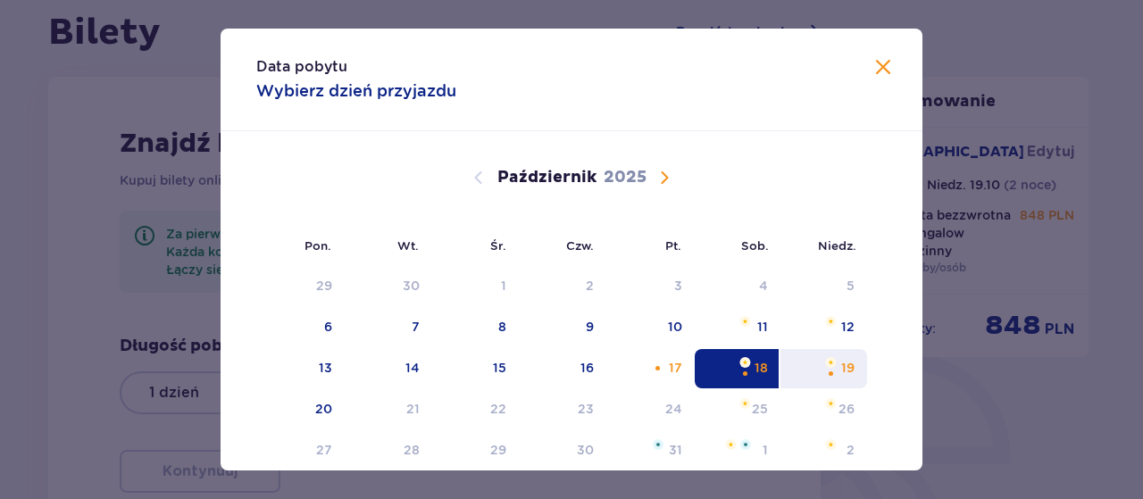
click at [854, 370] on div "19" at bounding box center [824, 368] width 87 height 39
type input "[DATE] - [DATE]"
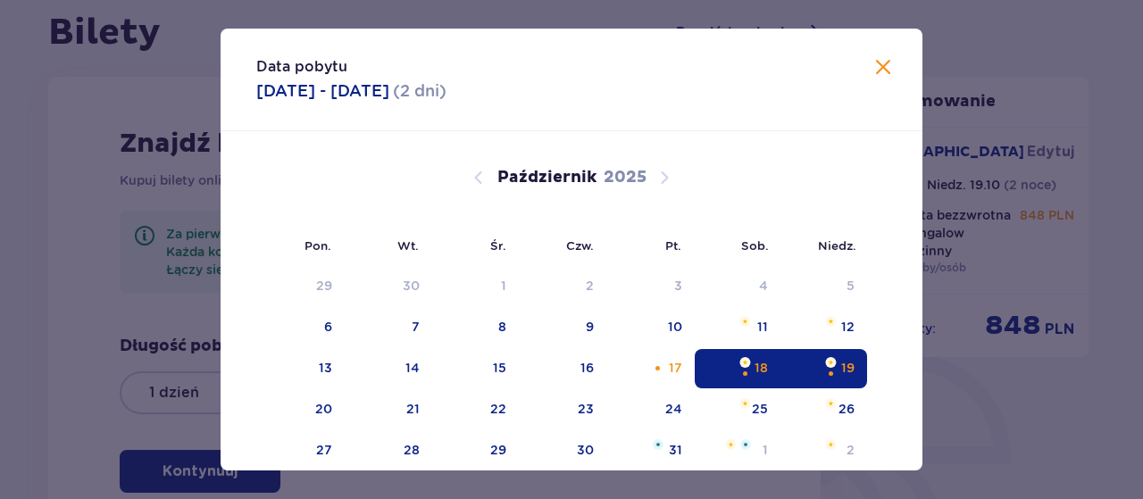
click at [1018, 393] on div "Podsumowanie [GEOGRAPHIC_DATA] [GEOGRAPHIC_DATA] Pt. 17.10 - Niedz. 19.10 ( 2 n…" at bounding box center [970, 309] width 268 height 597
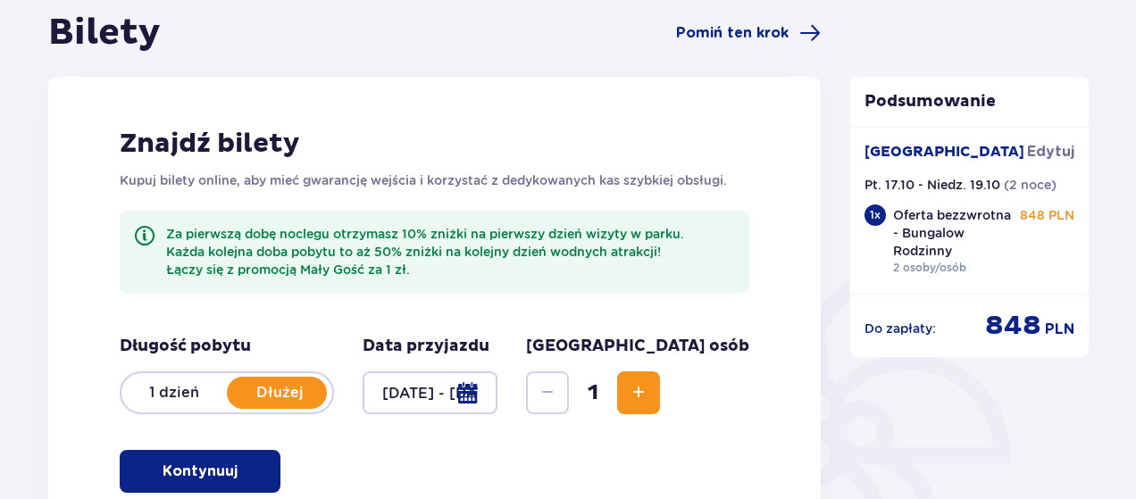
click at [649, 387] on span "Zwiększ" at bounding box center [638, 392] width 21 height 21
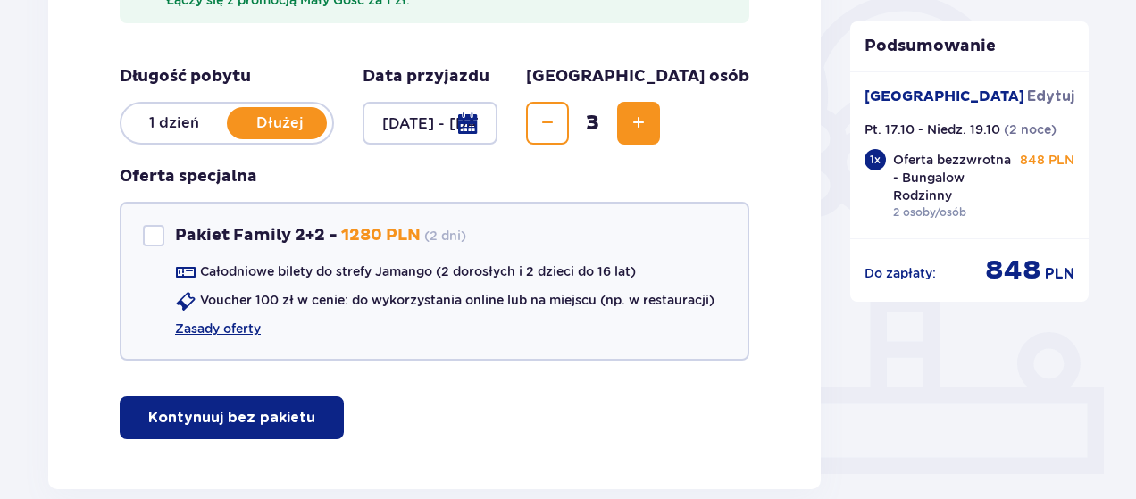
scroll to position [450, 0]
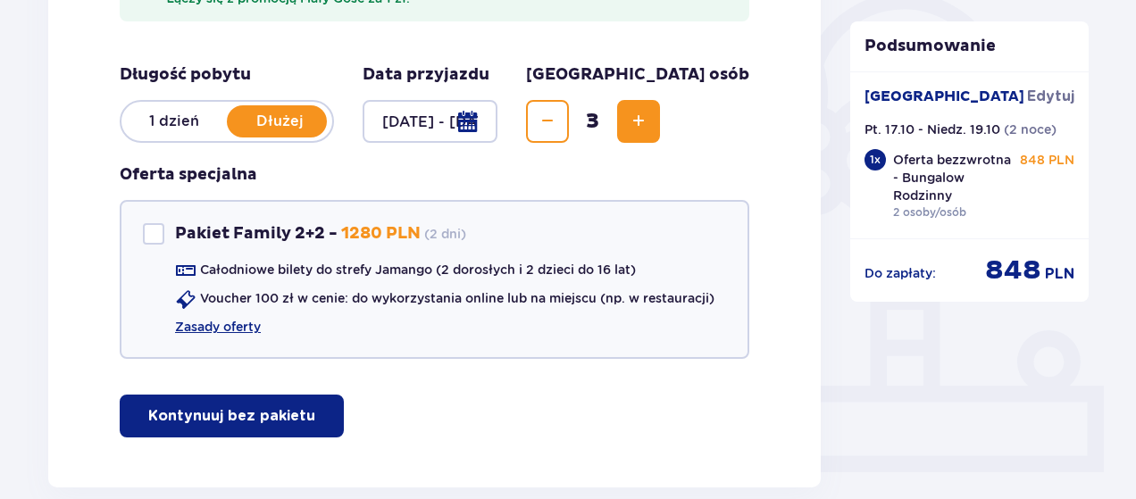
click at [273, 423] on p "Kontynuuj bez pakietu" at bounding box center [231, 416] width 167 height 20
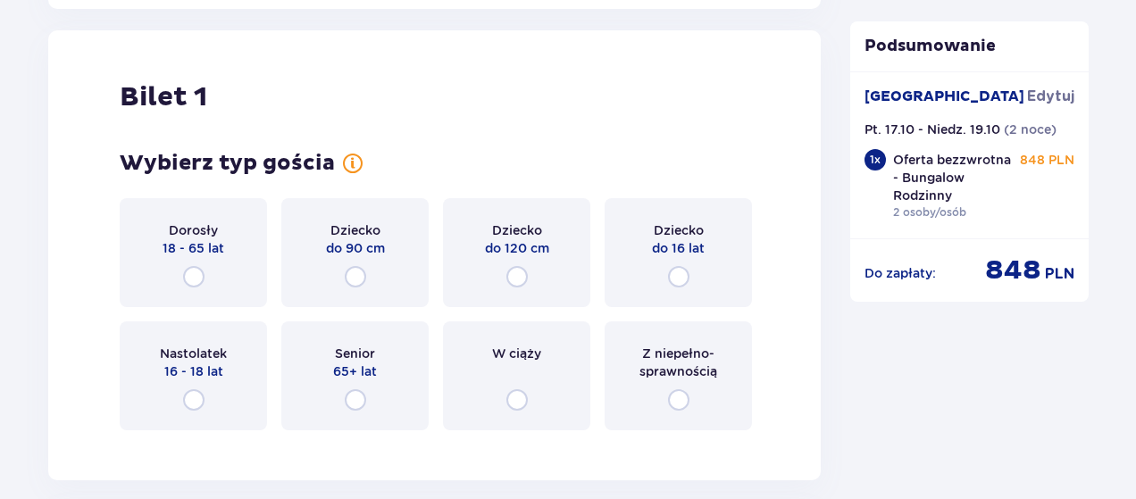
scroll to position [938, 0]
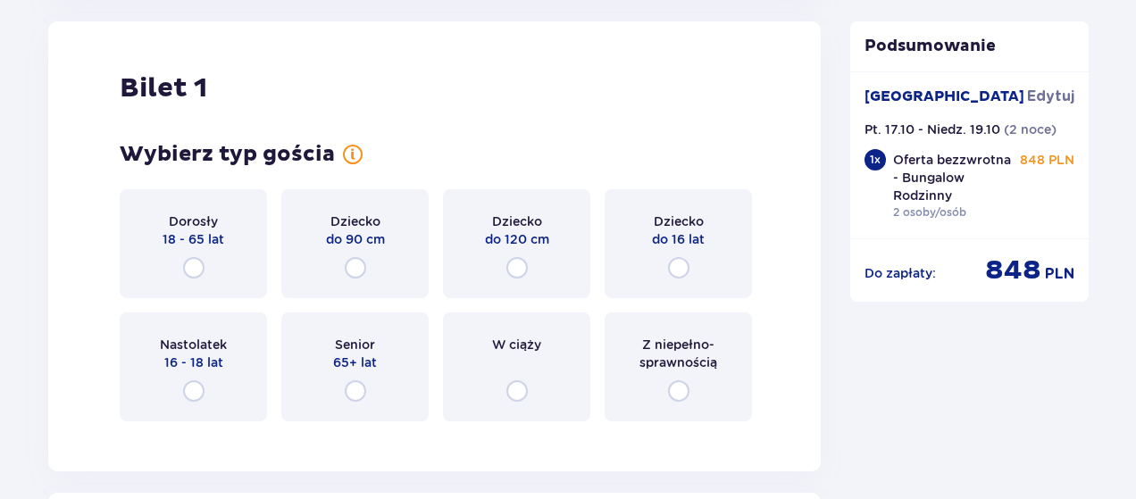
click at [188, 259] on input "radio" at bounding box center [193, 267] width 21 height 21
radio input "true"
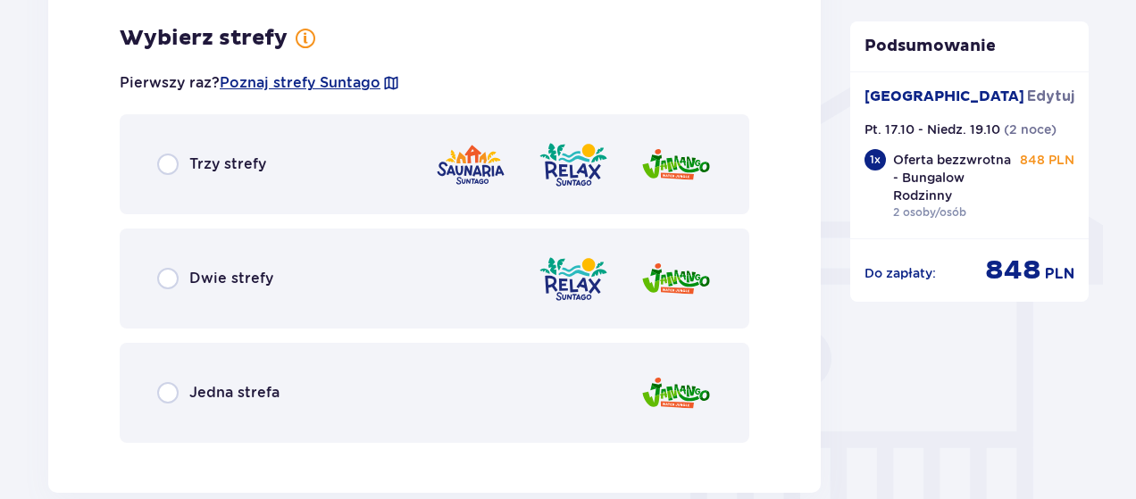
scroll to position [1374, 0]
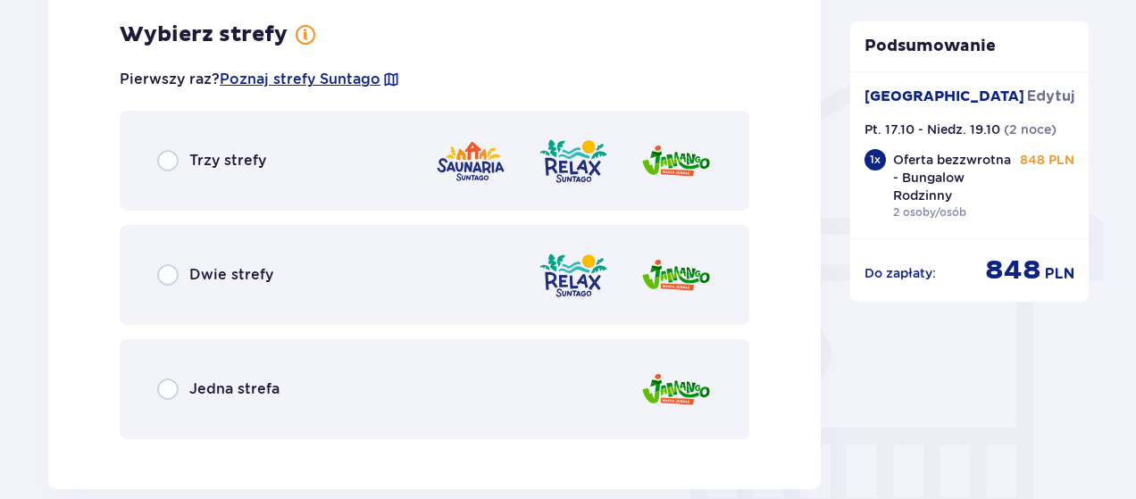
click at [168, 157] on input "radio" at bounding box center [167, 160] width 21 height 21
radio input "true"
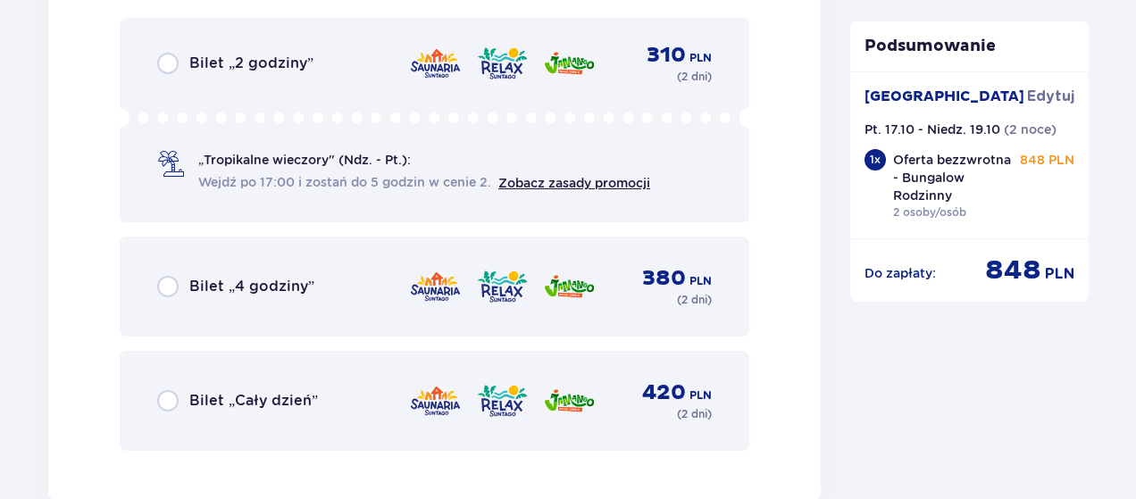
scroll to position [1946, 0]
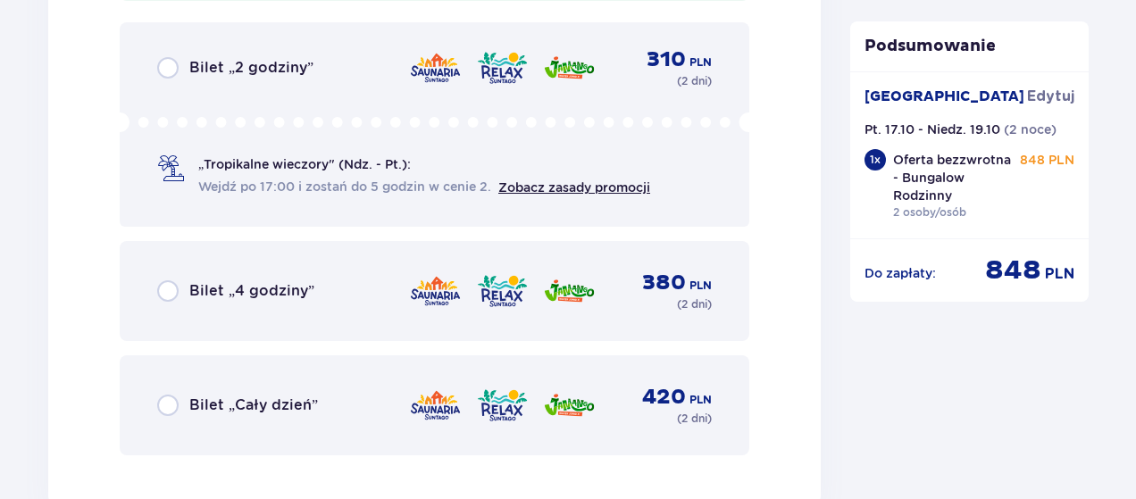
click at [170, 294] on input "radio" at bounding box center [167, 290] width 21 height 21
radio input "true"
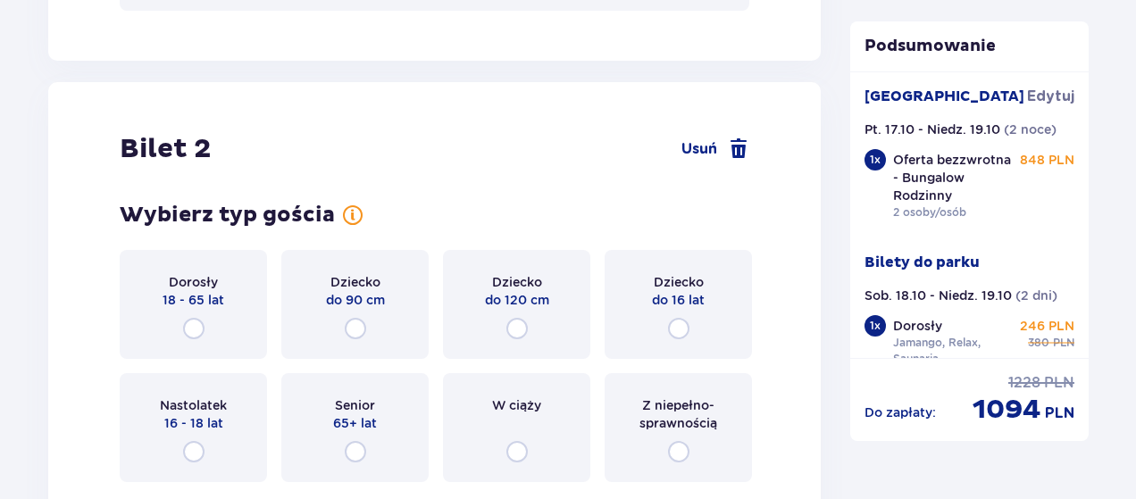
scroll to position [2396, 0]
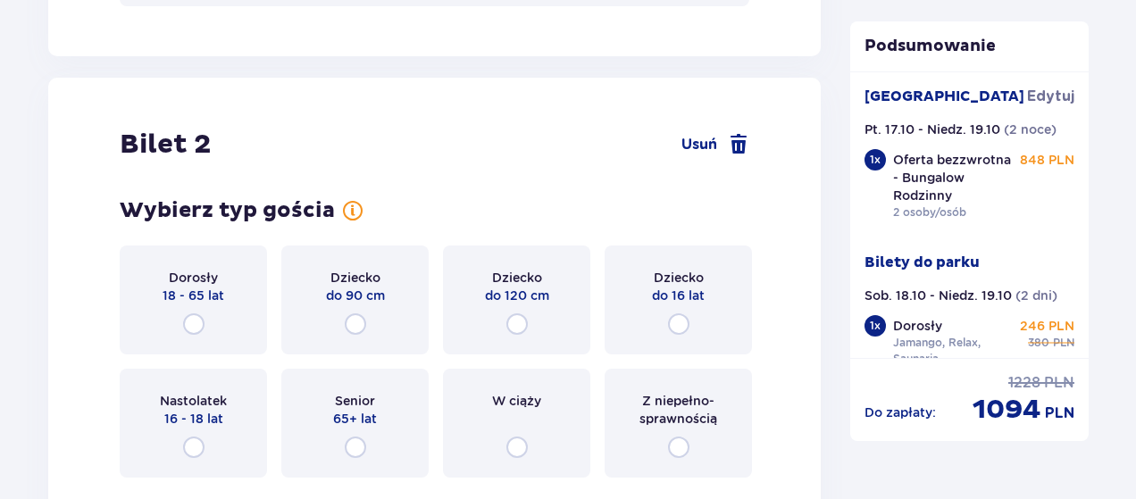
click at [195, 319] on input "radio" at bounding box center [193, 324] width 21 height 21
radio input "true"
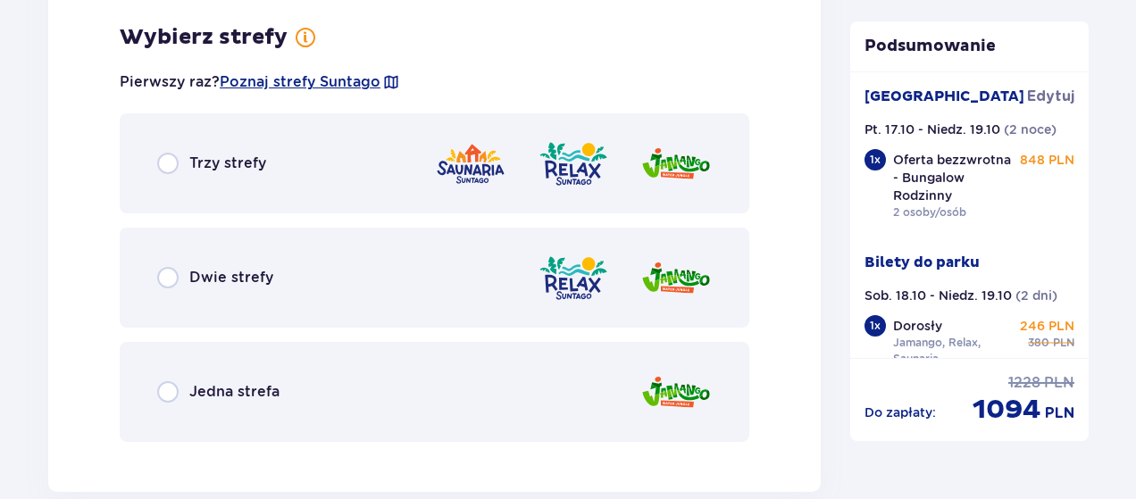
scroll to position [2888, 0]
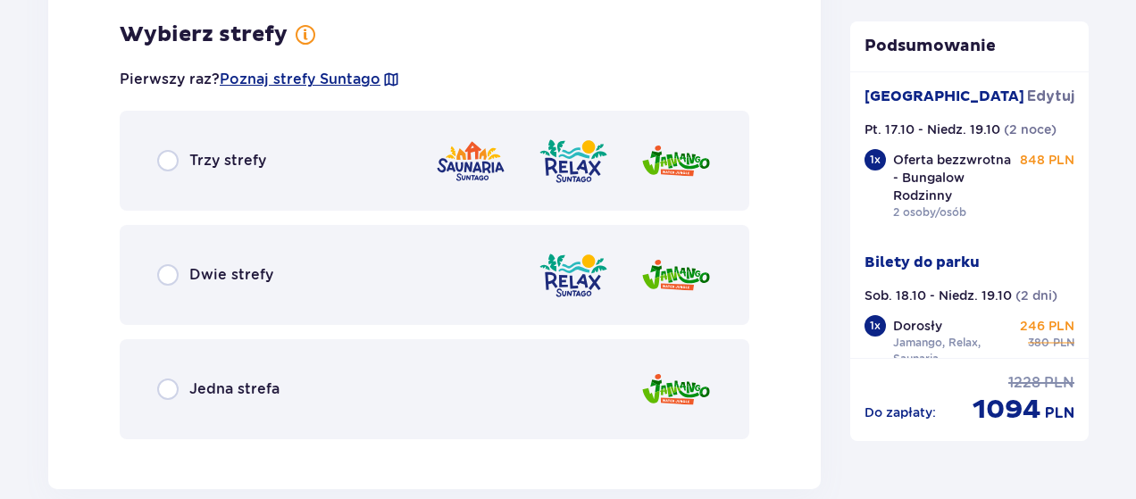
click at [171, 157] on input "radio" at bounding box center [167, 160] width 21 height 21
radio input "true"
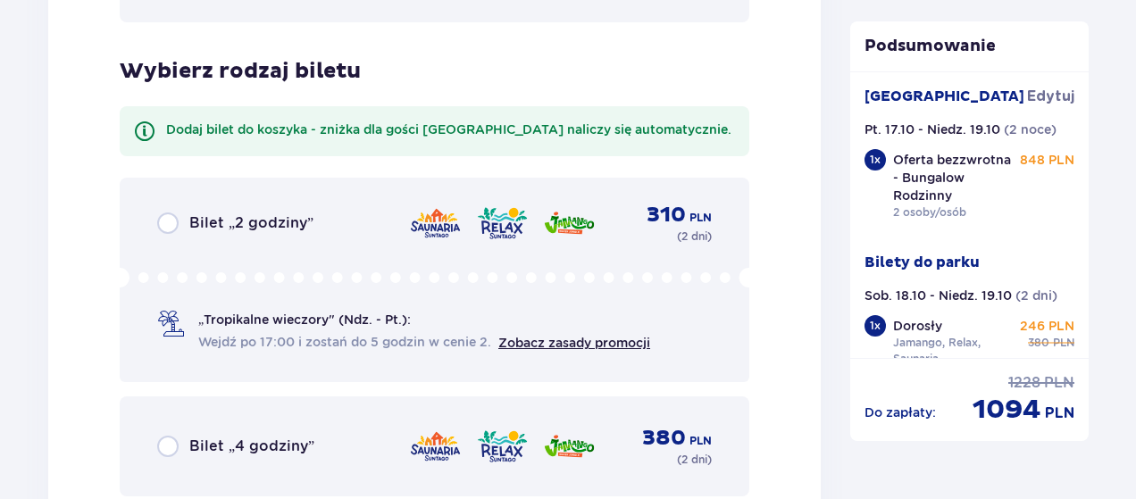
scroll to position [3342, 0]
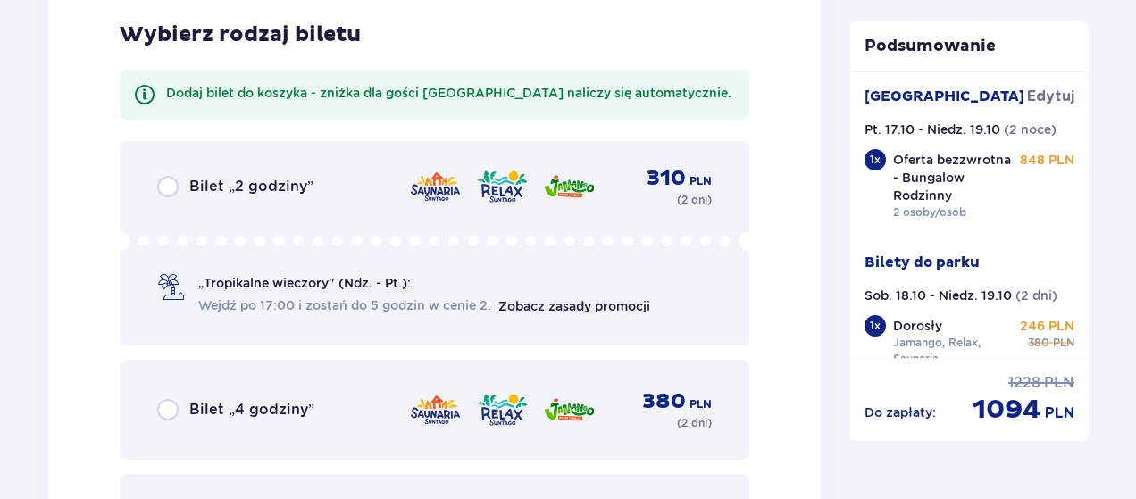
click at [167, 412] on input "radio" at bounding box center [167, 409] width 21 height 21
radio input "true"
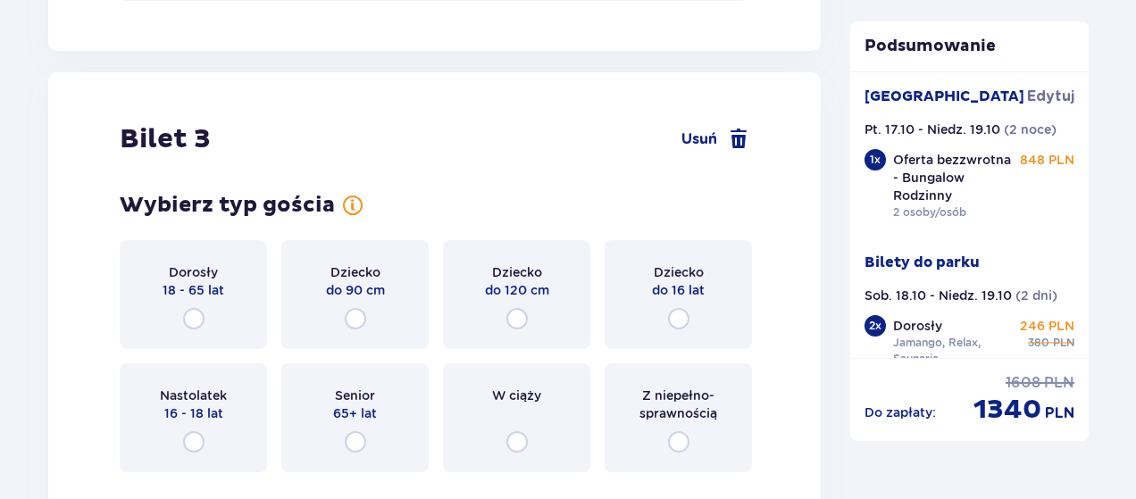
scroll to position [3966, 0]
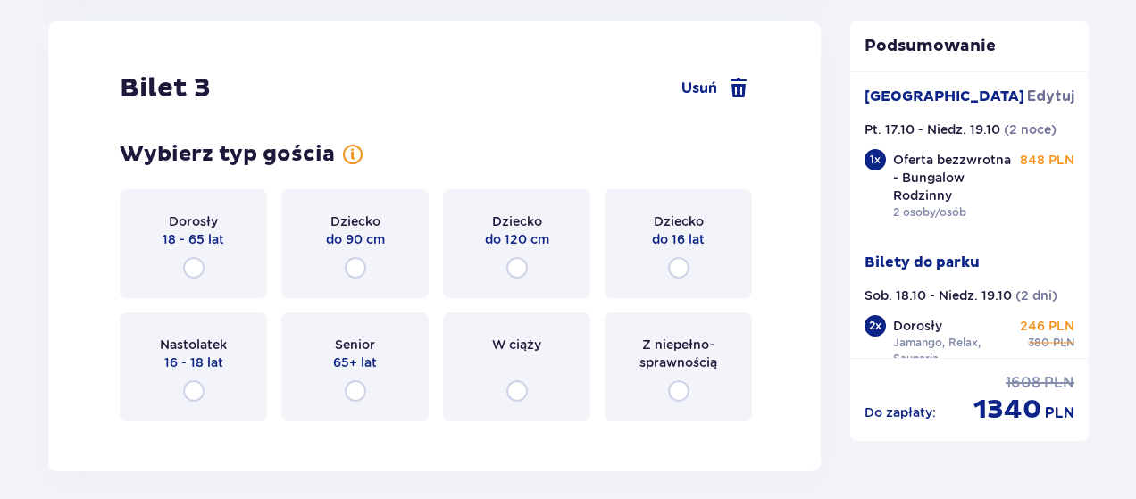
click at [354, 271] on input "radio" at bounding box center [355, 267] width 21 height 21
radio input "true"
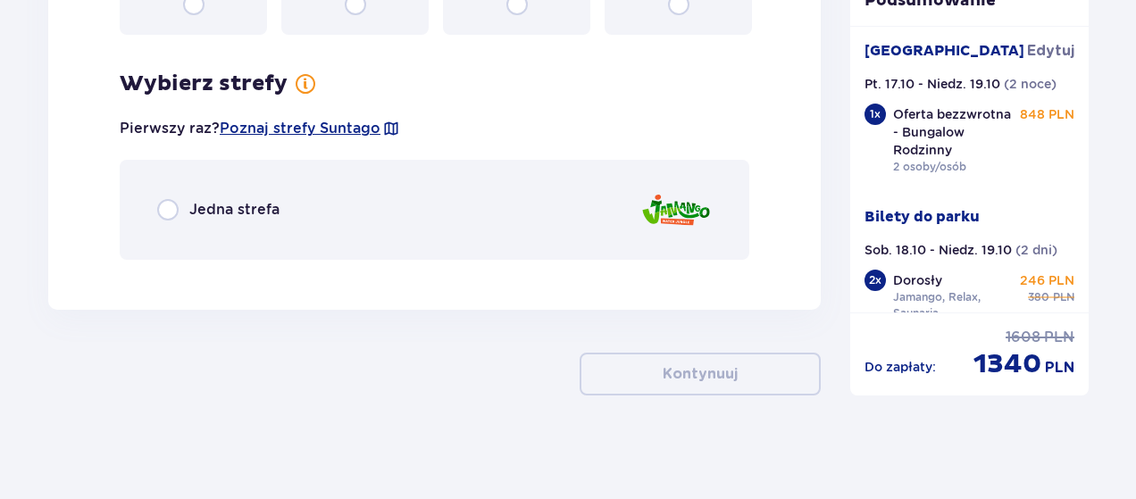
scroll to position [4356, 0]
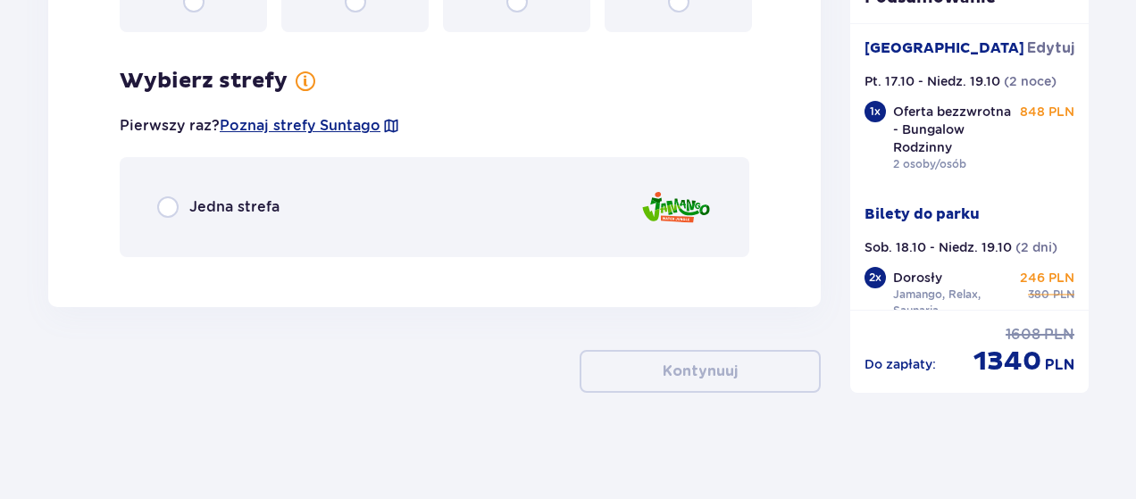
click at [175, 211] on input "radio" at bounding box center [167, 207] width 21 height 21
radio input "true"
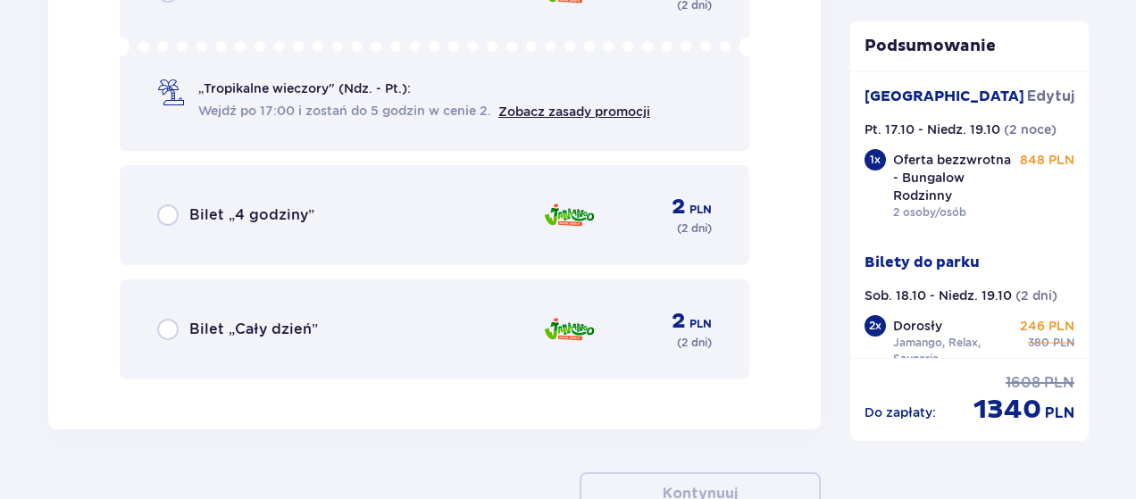
scroll to position [4815, 0]
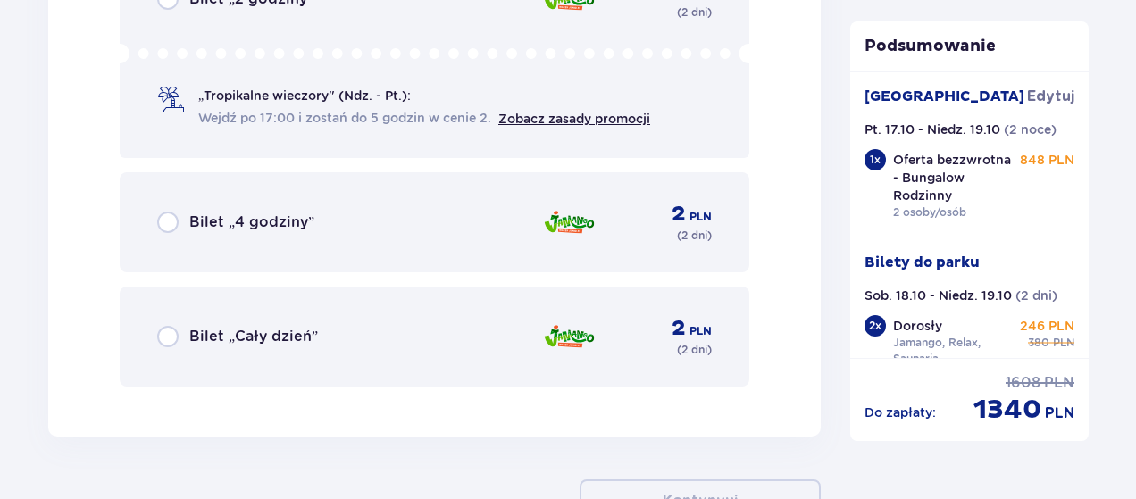
click at [172, 217] on input "radio" at bounding box center [167, 222] width 21 height 21
radio input "true"
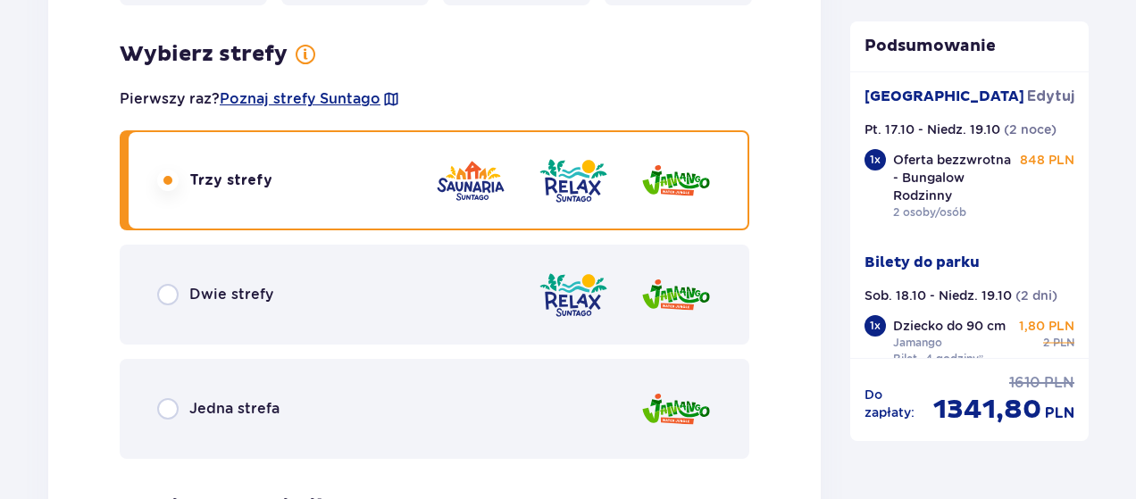
scroll to position [2848, 0]
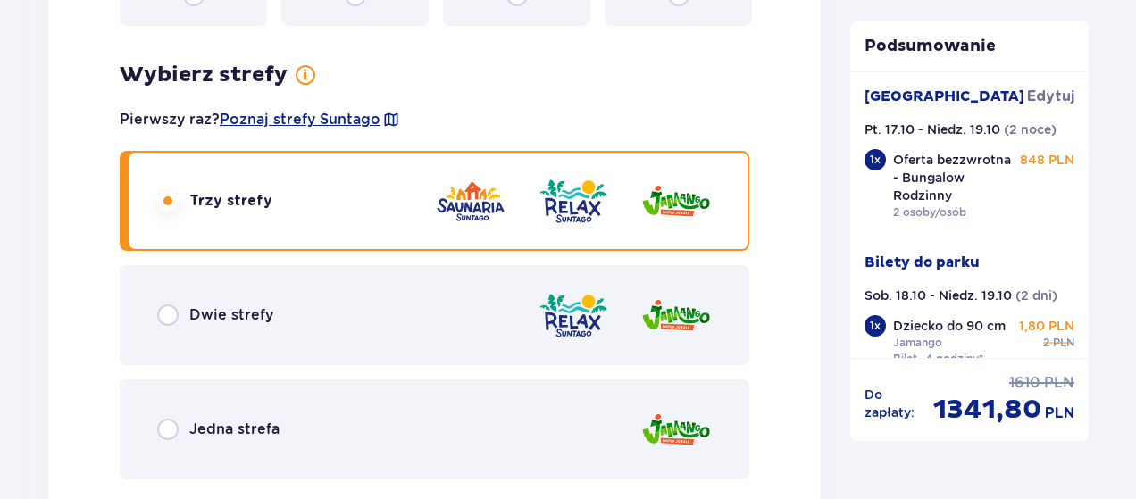
click at [179, 315] on div "Dwie strefy" at bounding box center [215, 315] width 116 height 21
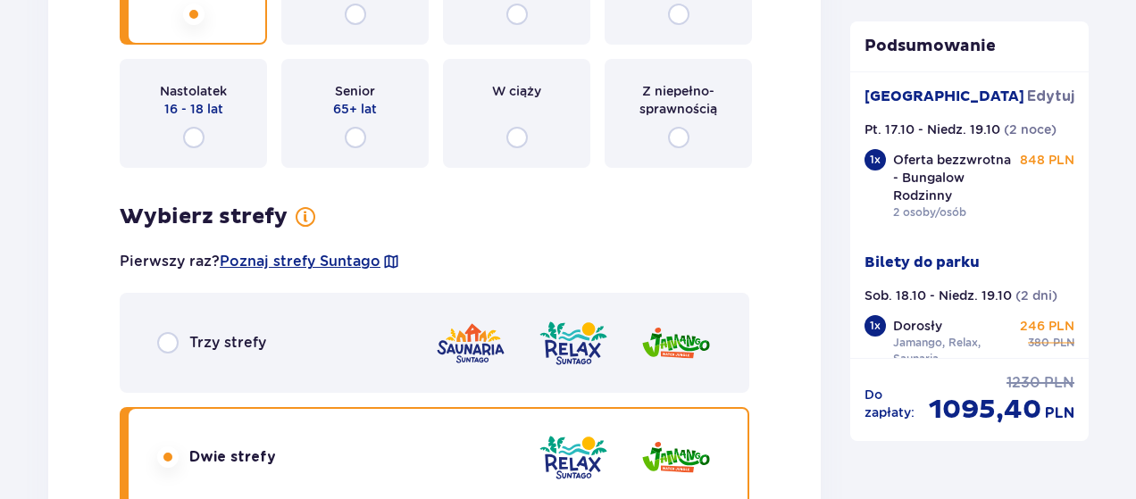
scroll to position [2739, 0]
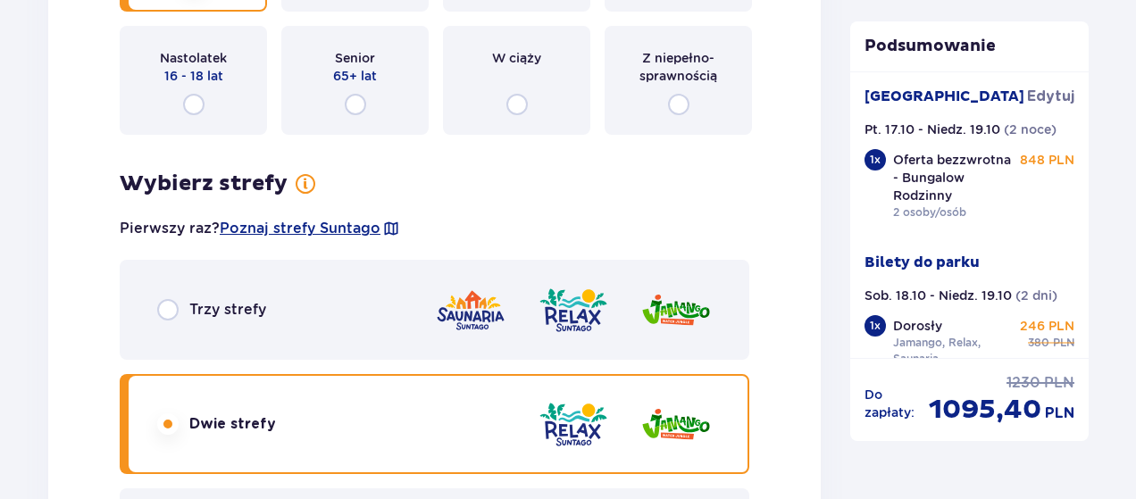
click at [163, 314] on input "radio" at bounding box center [167, 309] width 21 height 21
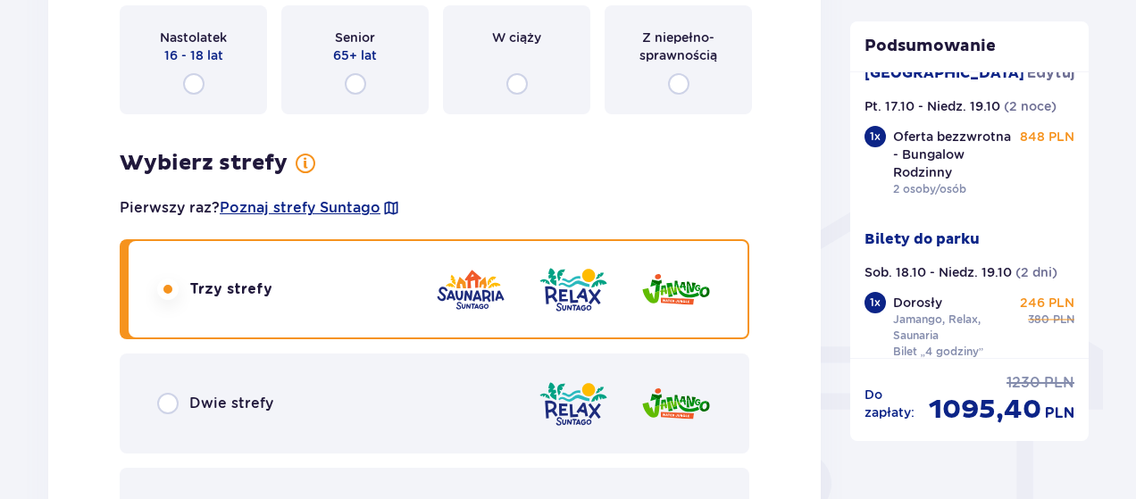
scroll to position [98, 0]
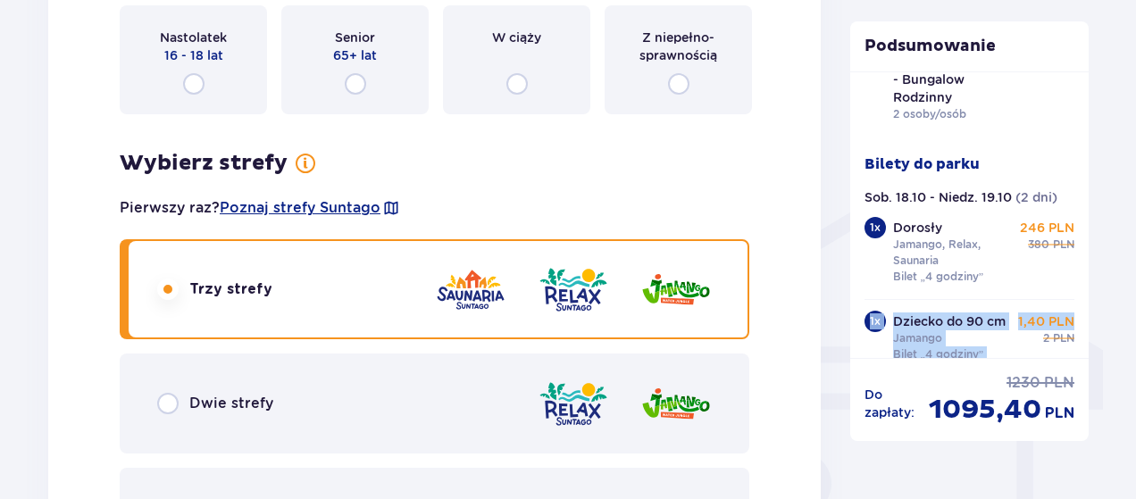
drag, startPoint x: 1076, startPoint y: 298, endPoint x: 1077, endPoint y: 342, distance: 43.8
click at [1077, 340] on div "[GEOGRAPHIC_DATA] Edytuj Pt. 17.10 - Niedz. 19.10 ( 2 noce ) 1 x Oferta bezzwro…" at bounding box center [969, 214] width 239 height 287
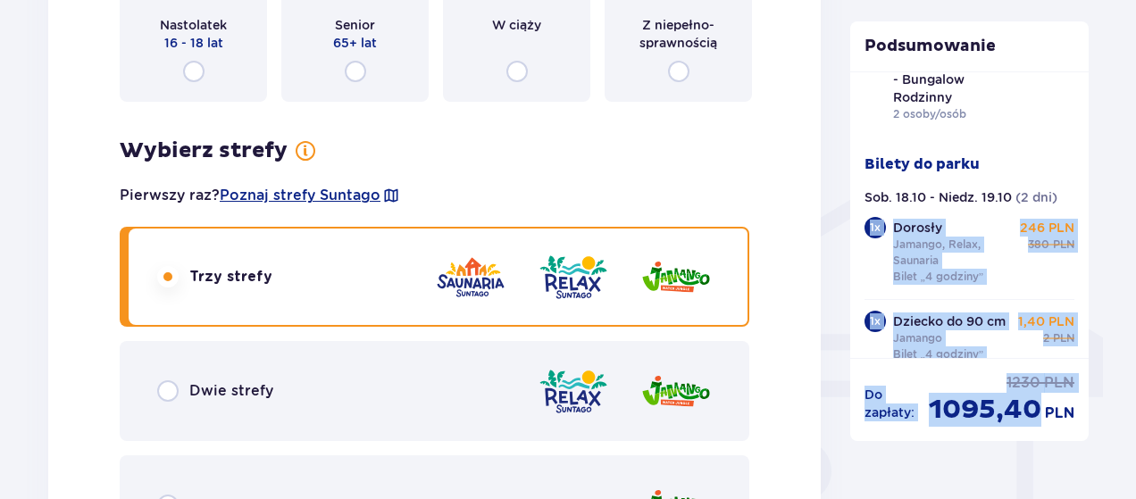
drag, startPoint x: 1083, startPoint y: 212, endPoint x: 1093, endPoint y: 156, distance: 56.4
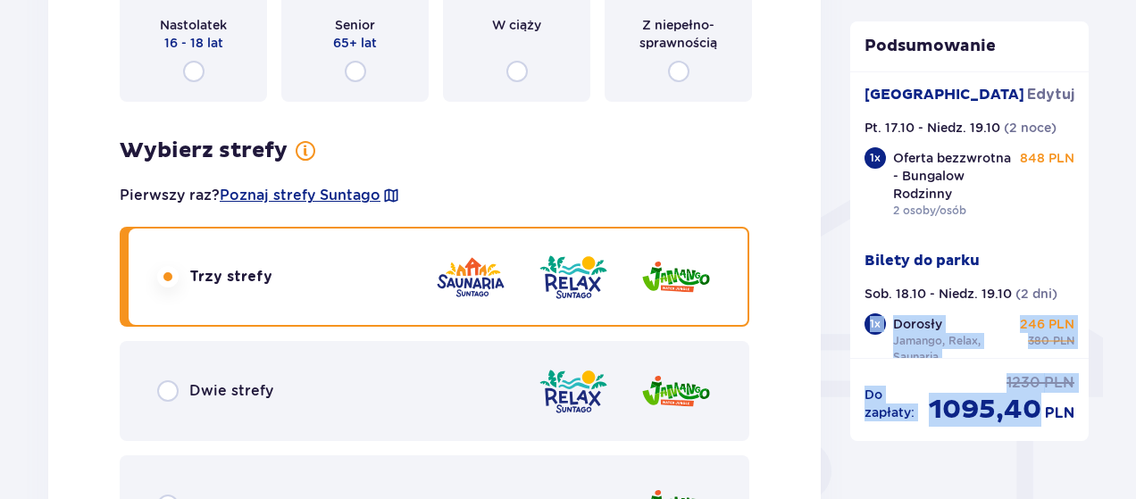
scroll to position [1, 0]
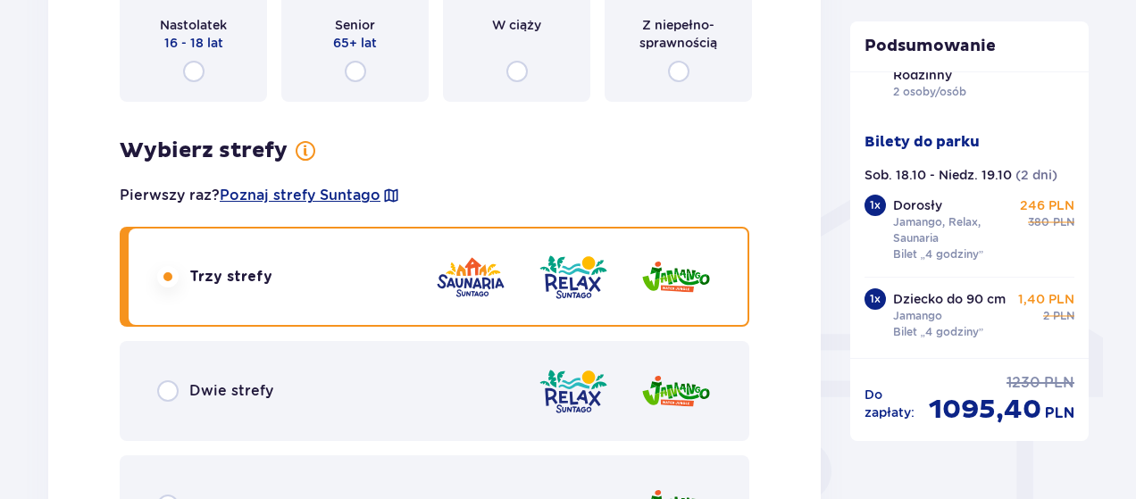
scroll to position [138, 0]
